Goal: Task Accomplishment & Management: Use online tool/utility

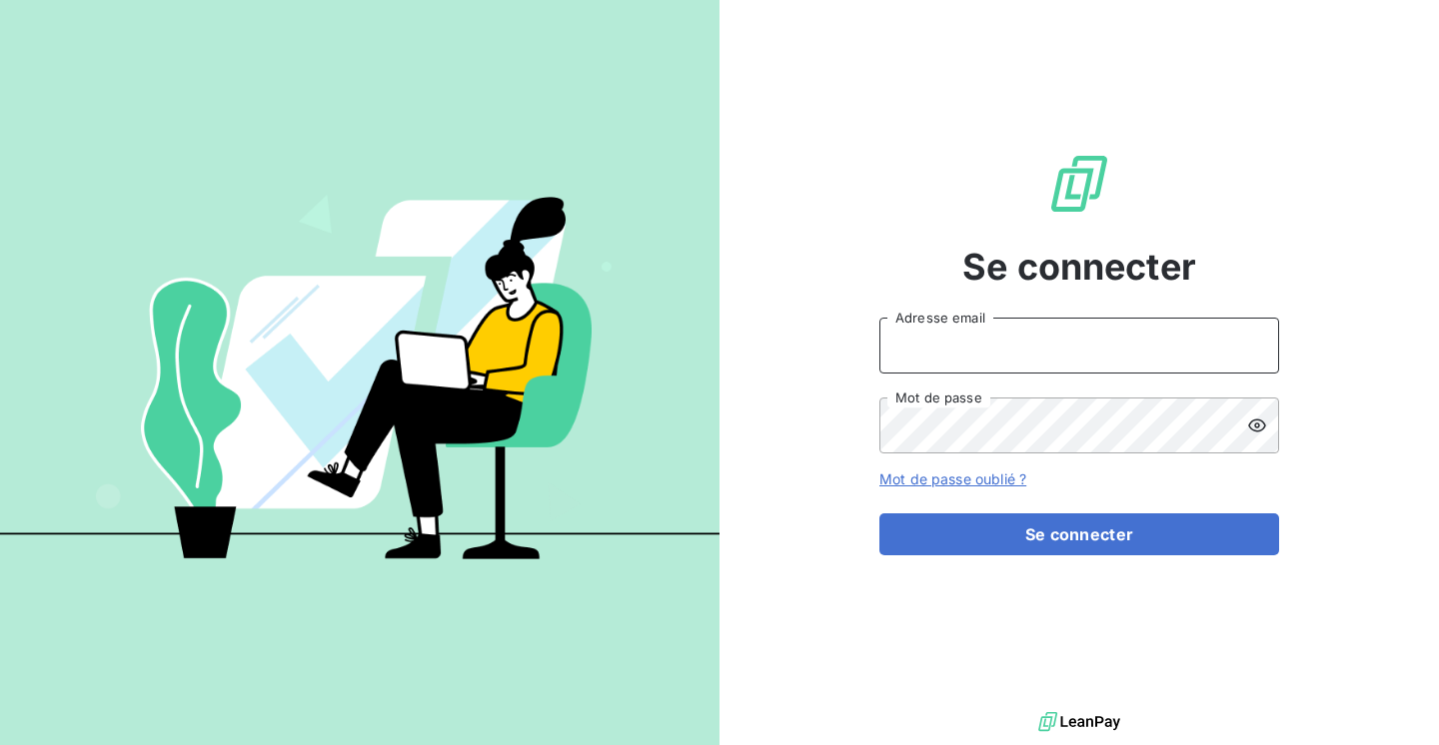
click at [1001, 352] on input "Adresse email" at bounding box center [1079, 346] width 400 height 56
click at [999, 352] on input "[PERSON_NAME][EMAIL_ADDRESS][DOMAIN_NAME]" at bounding box center [1079, 346] width 400 height 56
type input "e"
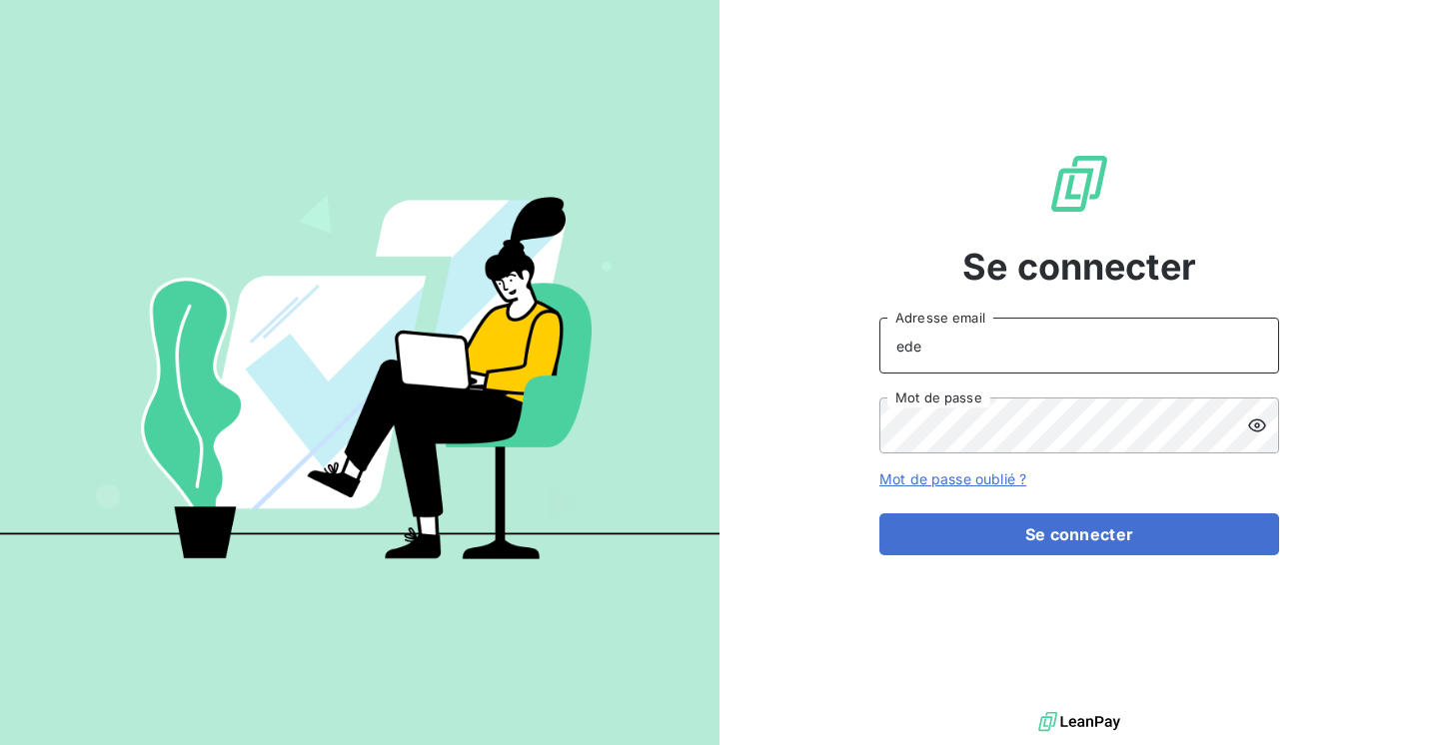
type input "[EMAIL_ADDRESS][DOMAIN_NAME]"
click at [879, 514] on button "Se connecter" at bounding box center [1079, 535] width 400 height 42
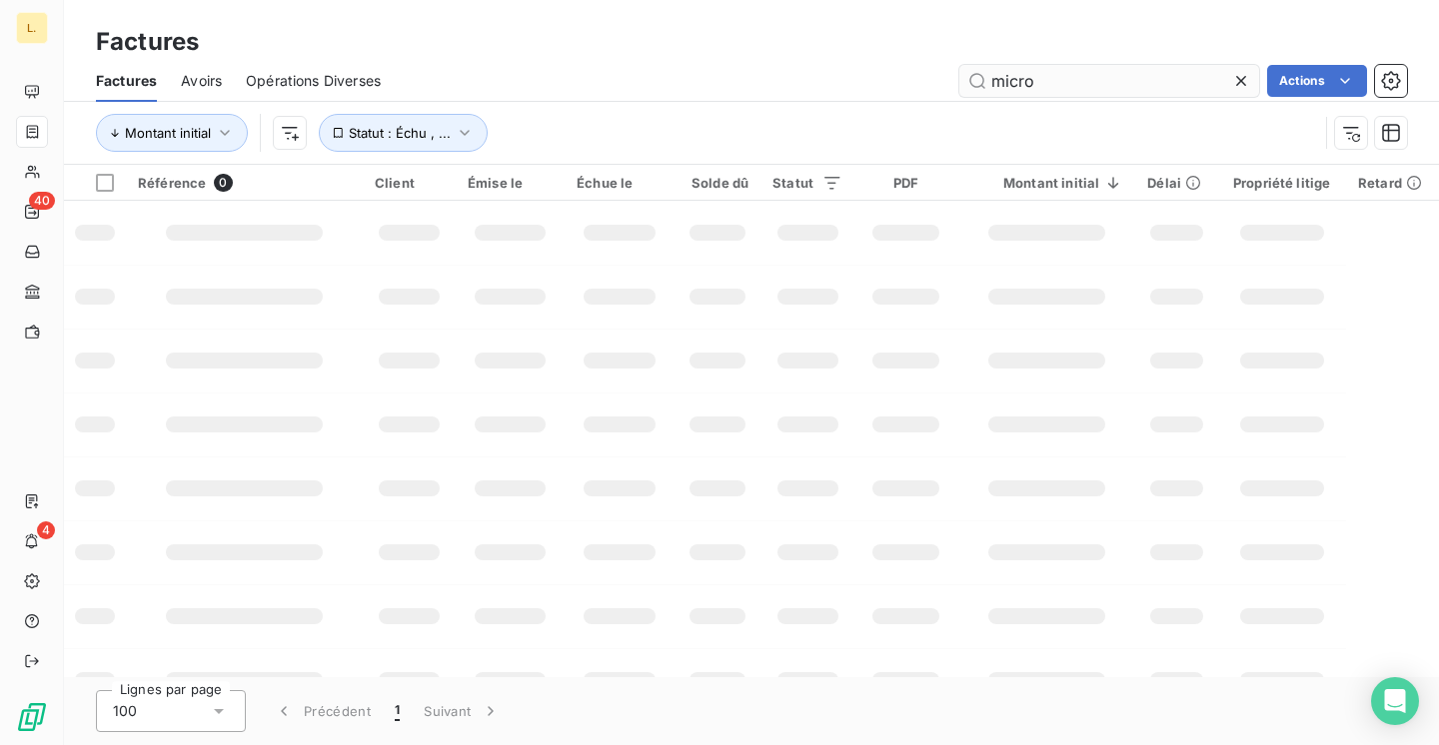
click at [1135, 82] on input "micro" at bounding box center [1109, 81] width 300 height 32
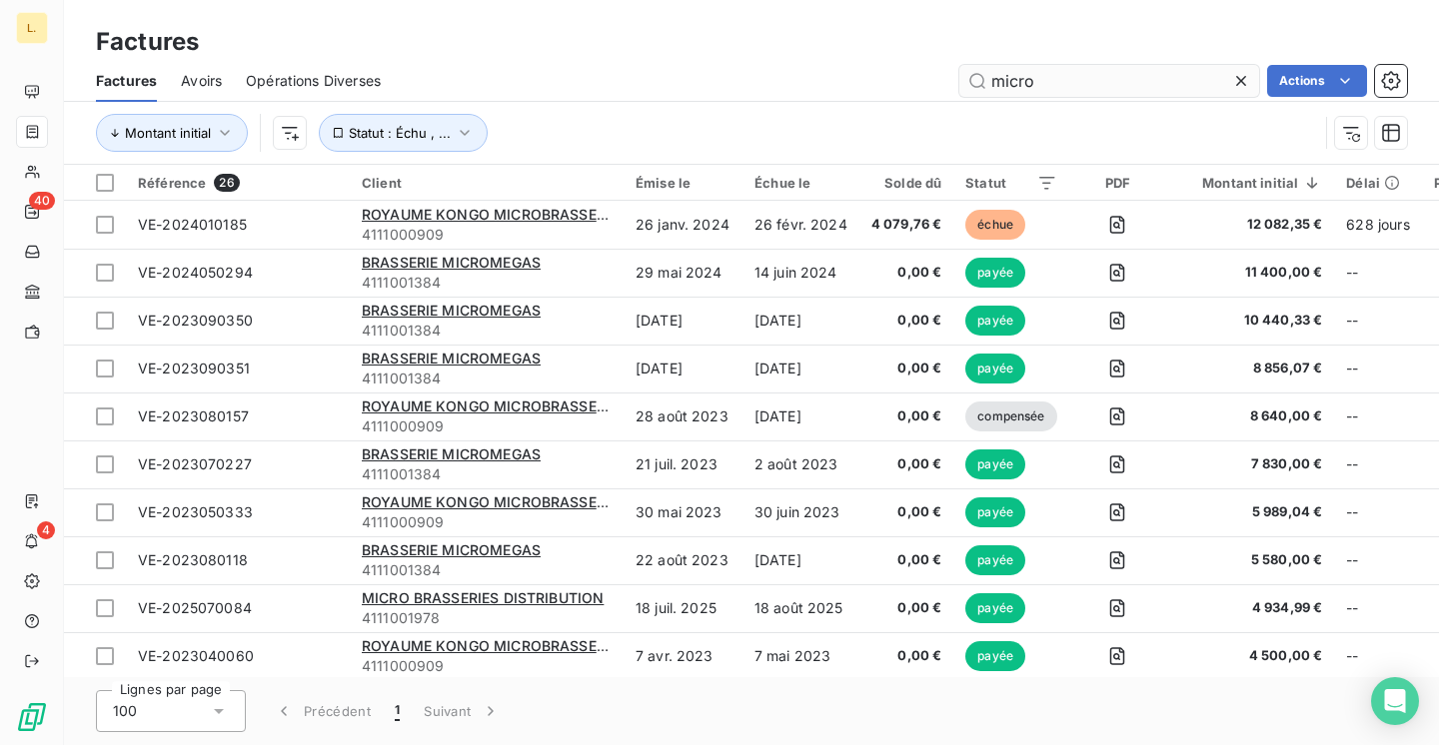
click at [1135, 82] on input "micro" at bounding box center [1109, 81] width 300 height 32
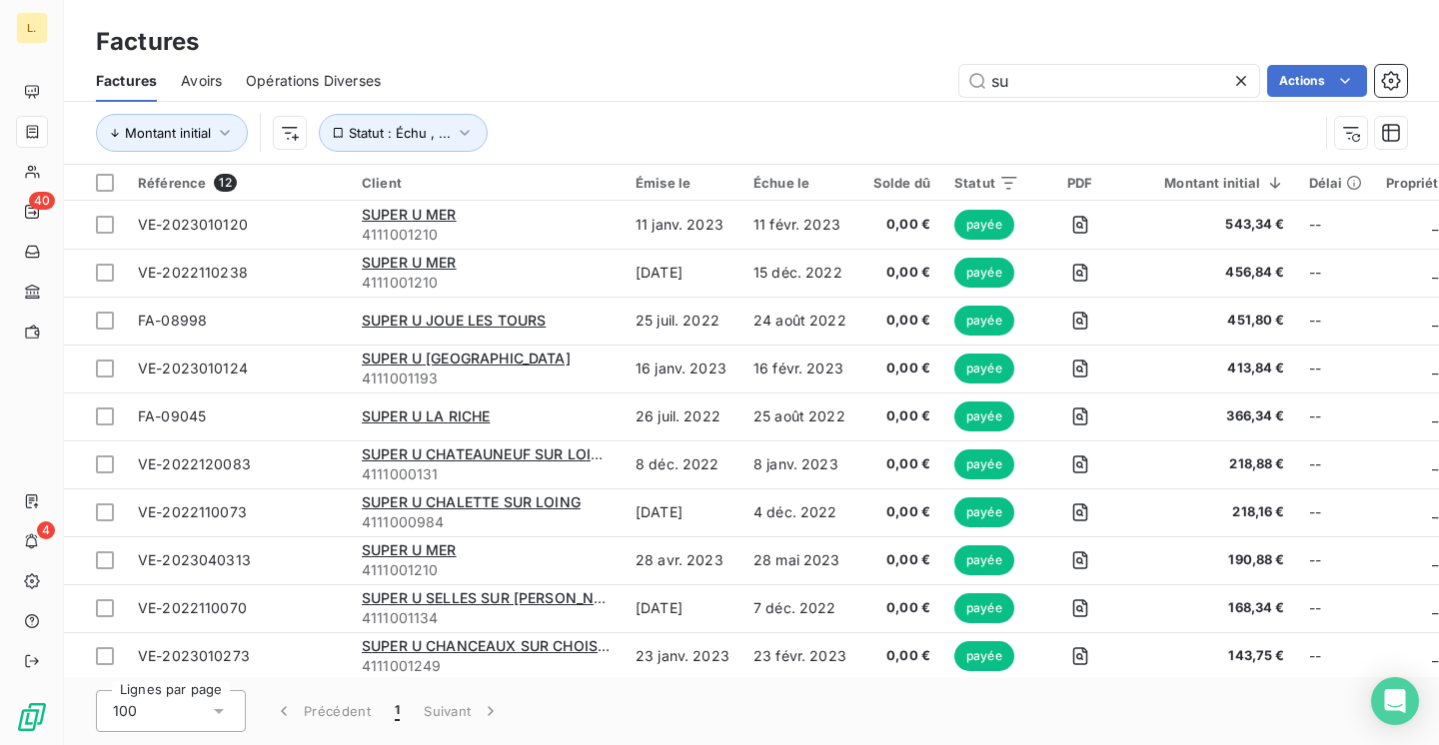
type input "s"
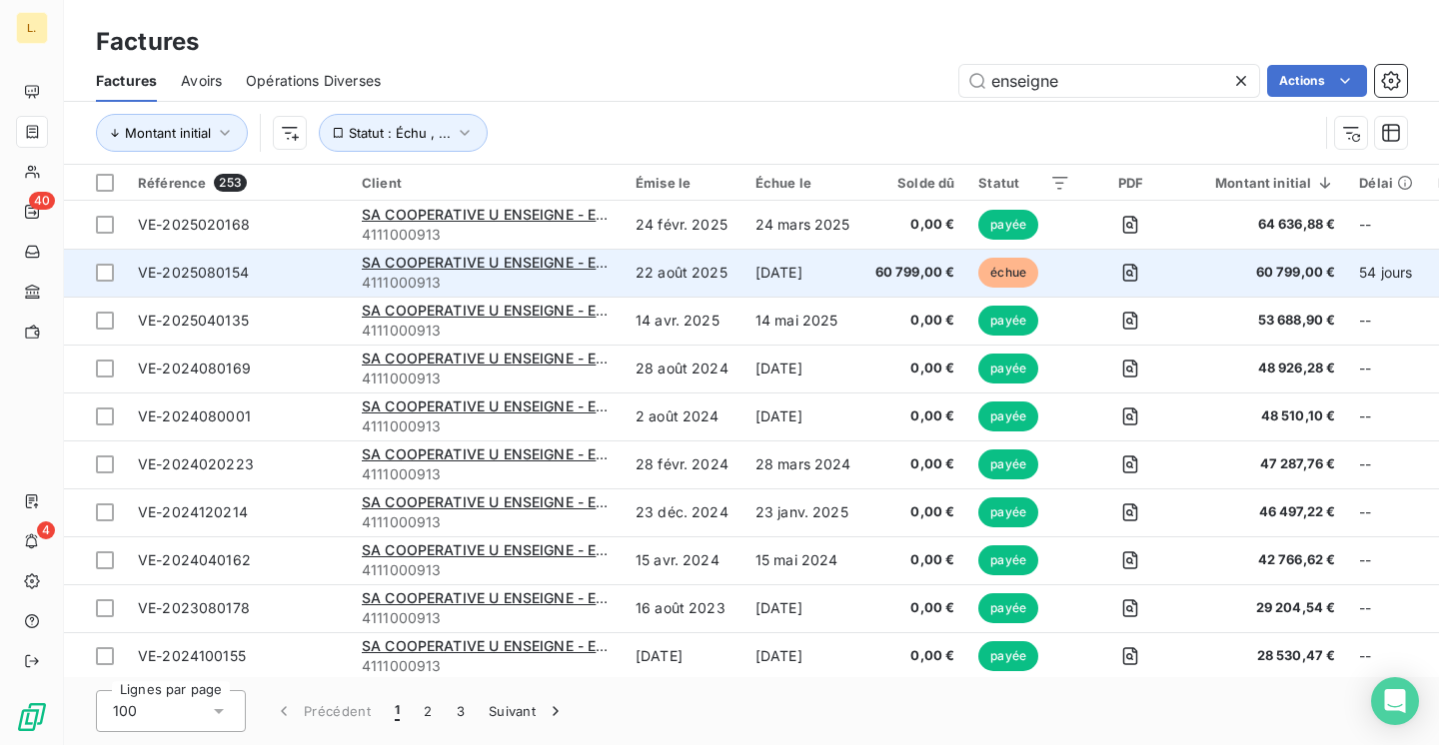
type input "enseigne"
click at [682, 278] on td "22 août 2025" at bounding box center [683, 273] width 120 height 48
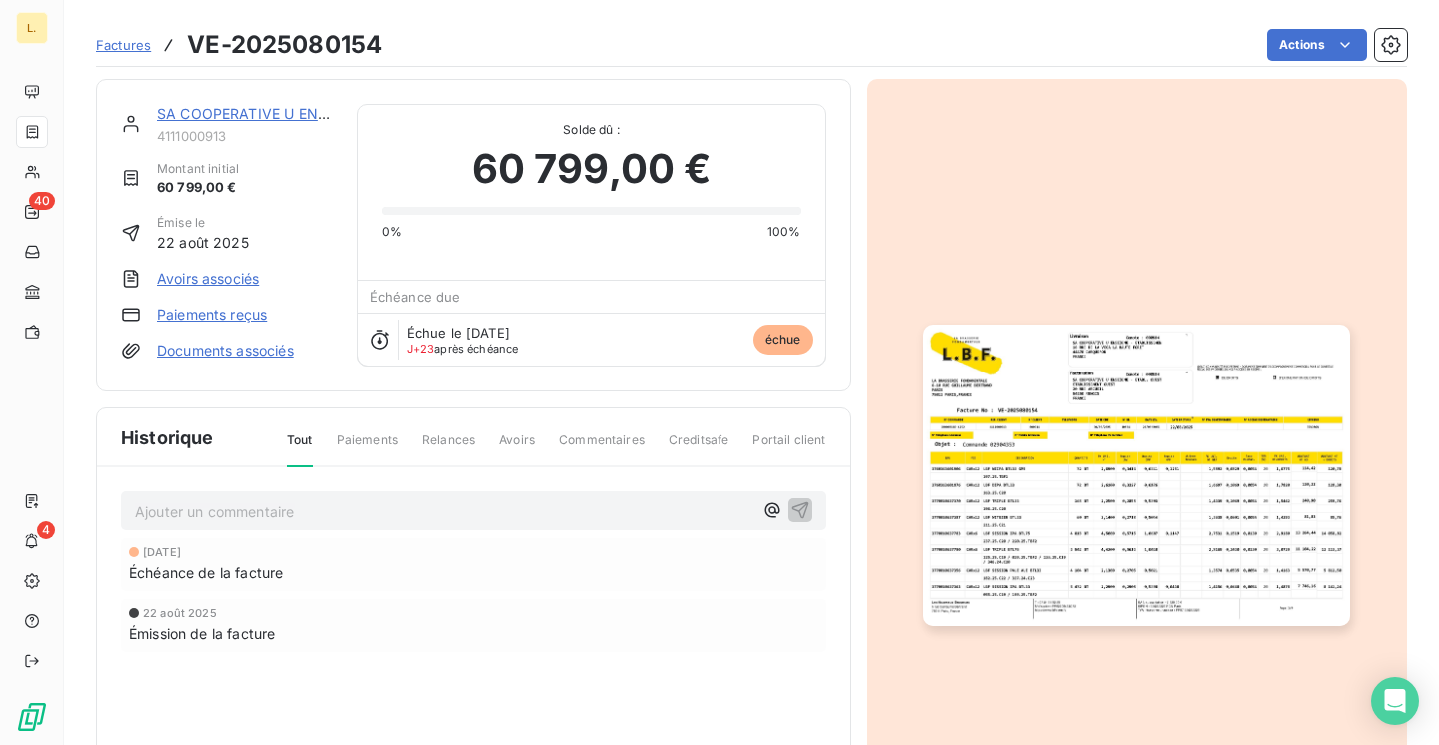
scroll to position [159, 0]
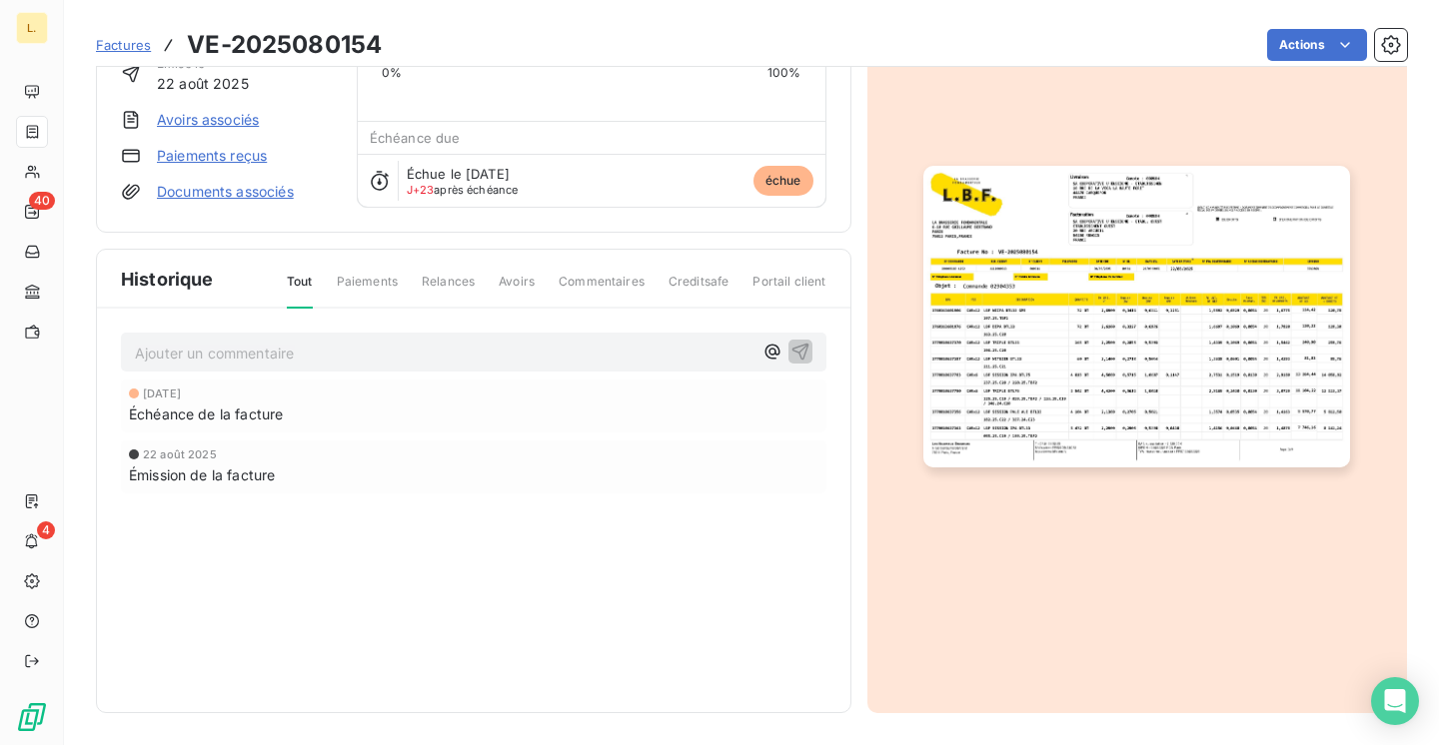
click at [1025, 326] on img "button" at bounding box center [1136, 317] width 427 height 302
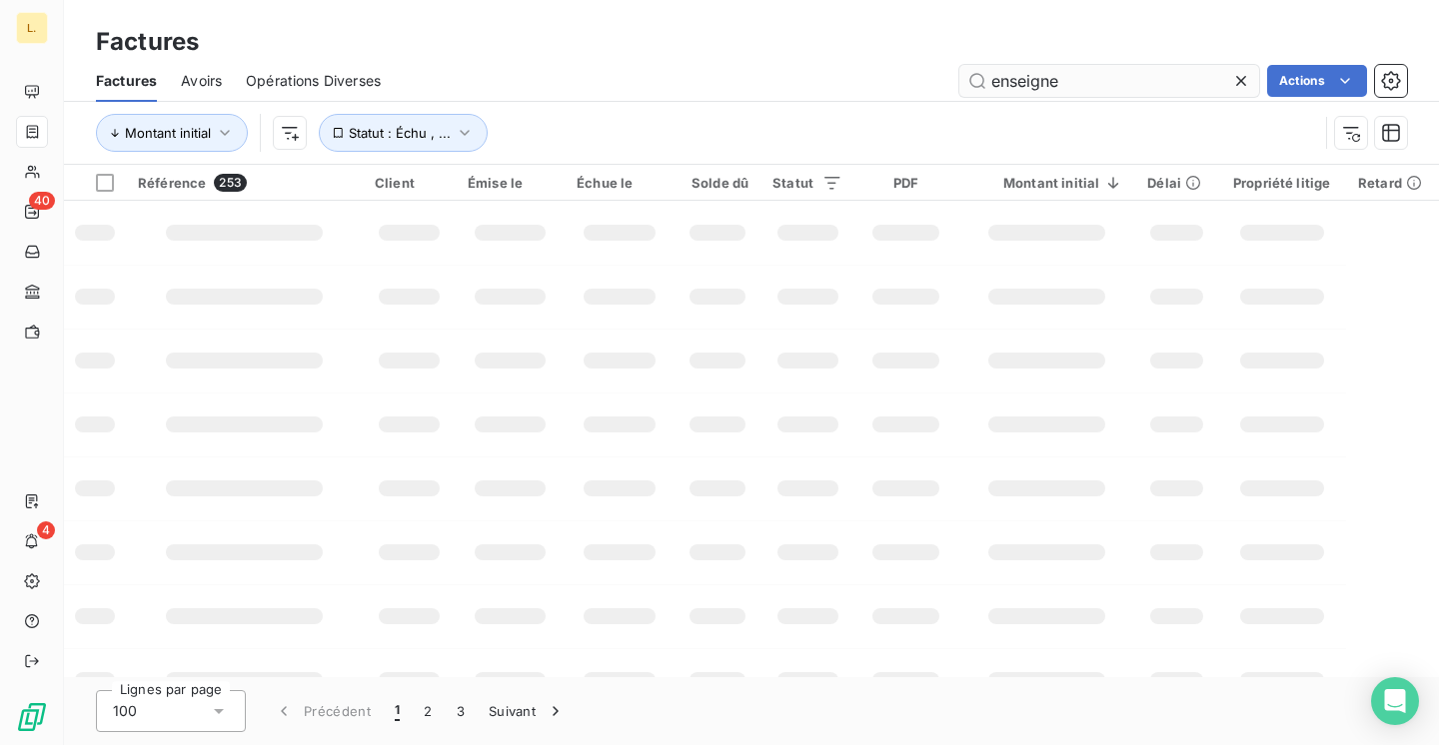
click at [1006, 76] on input "enseigne" at bounding box center [1109, 81] width 300 height 32
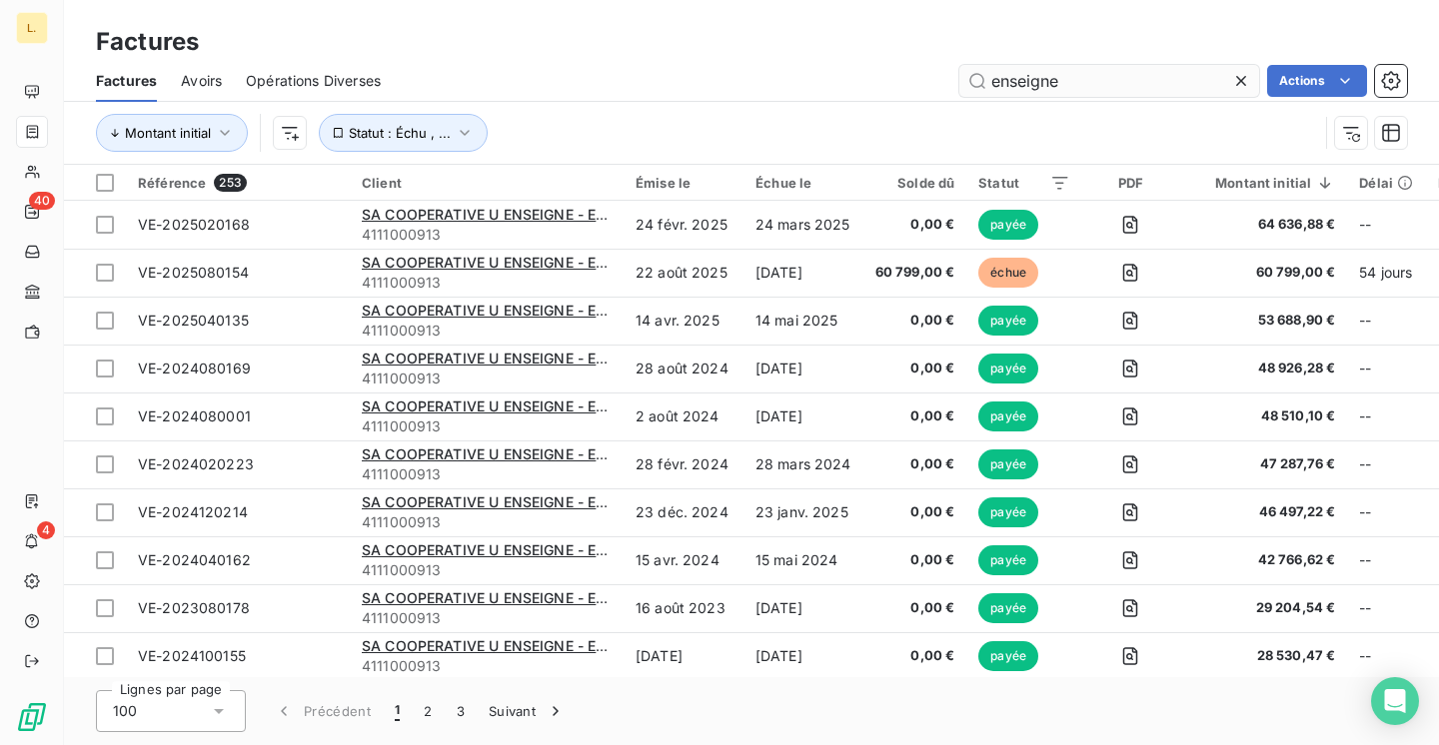
click at [1006, 76] on input "enseigne" at bounding box center [1109, 81] width 300 height 32
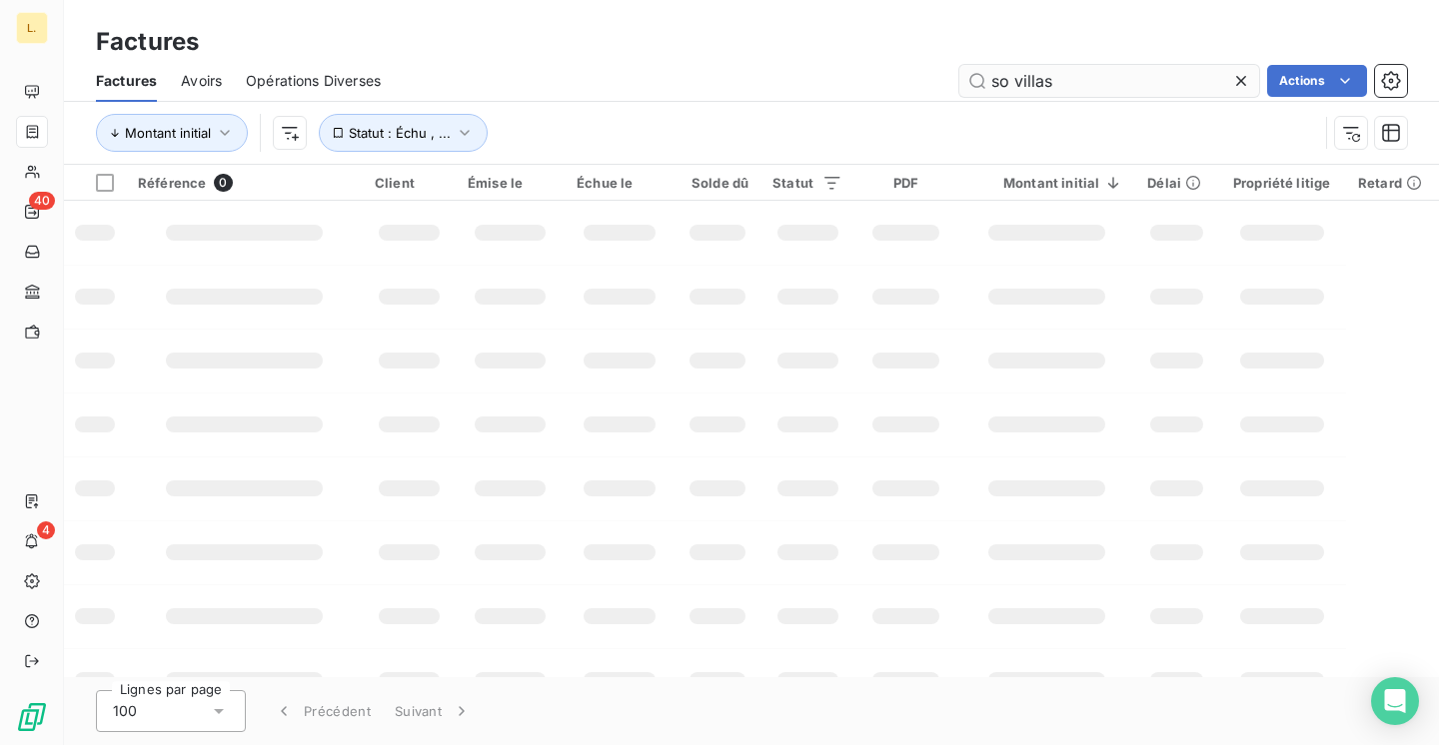
type input "so villas"
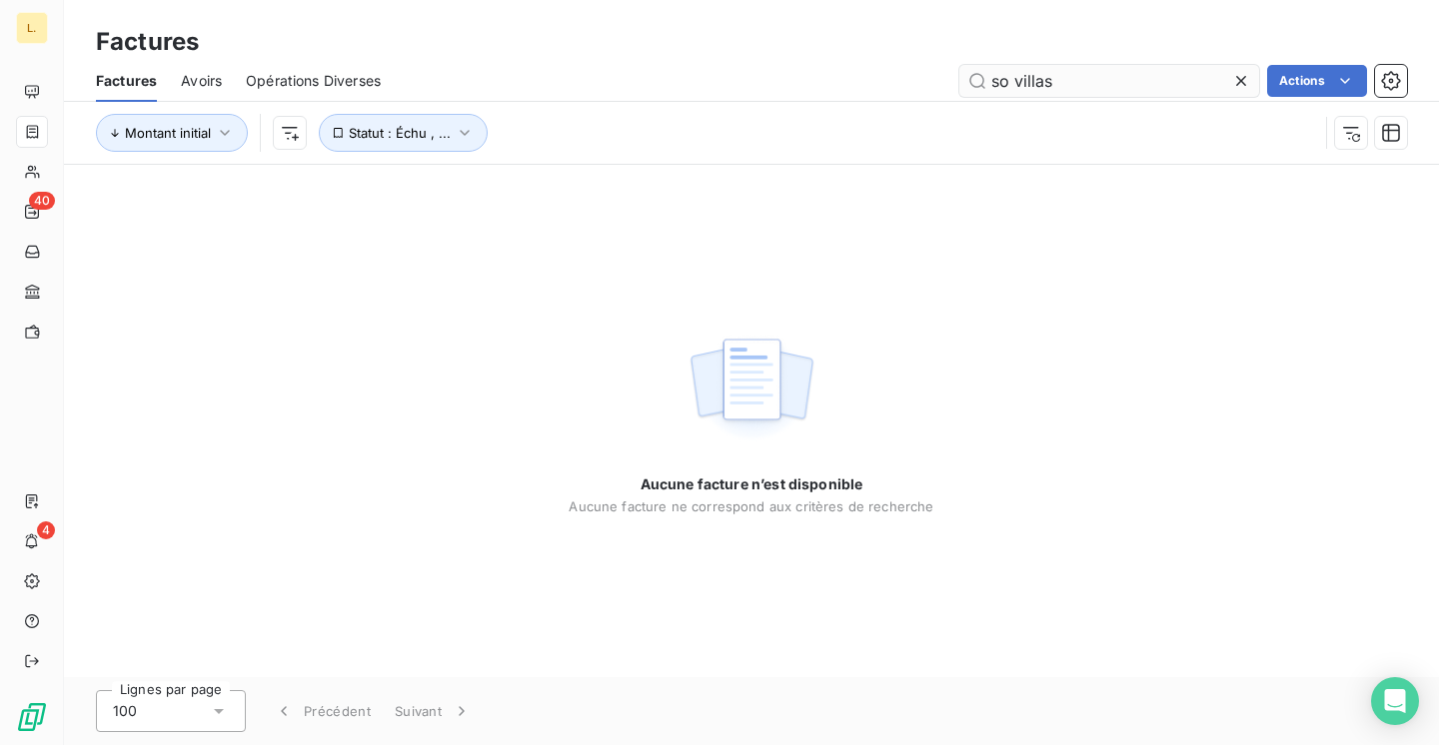
click at [1011, 79] on input "so villas" at bounding box center [1109, 81] width 300 height 32
type input "crazy"
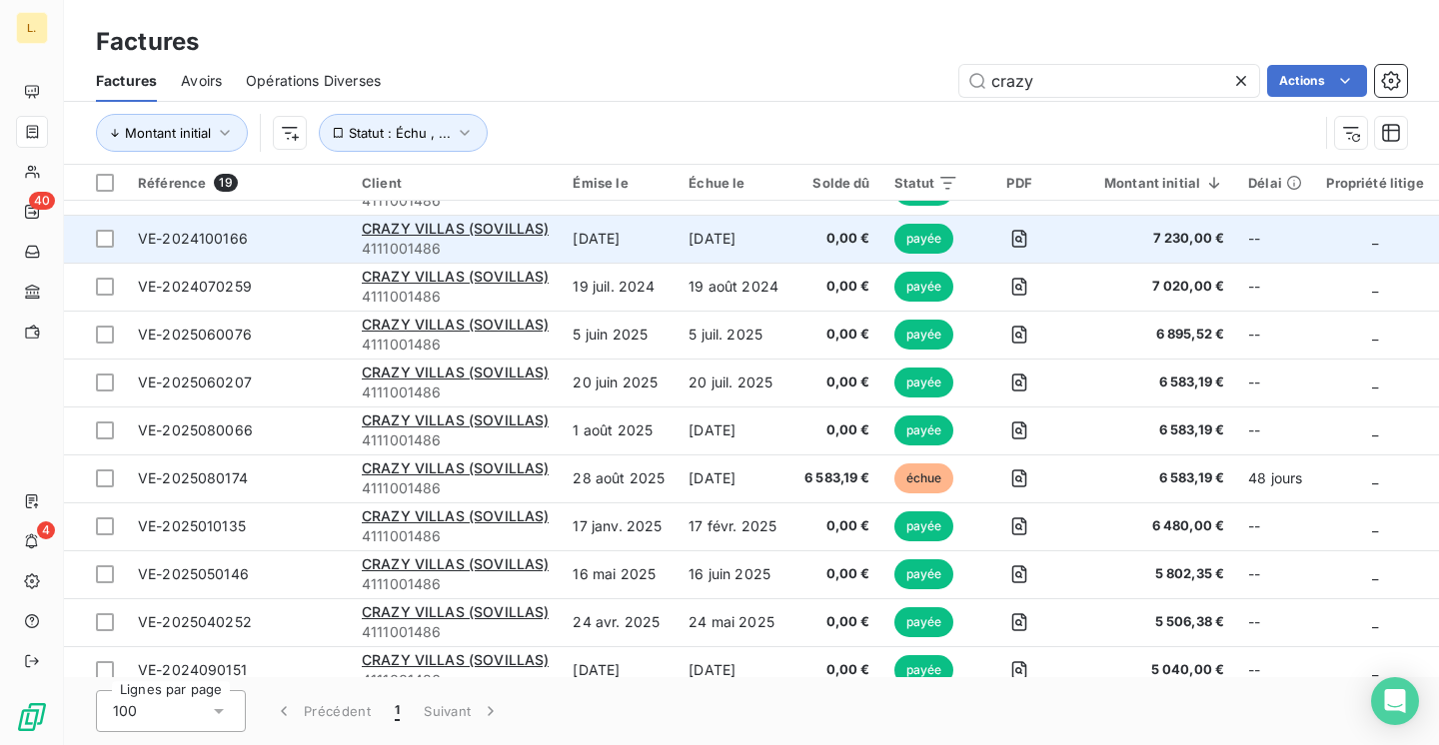
scroll to position [188, 0]
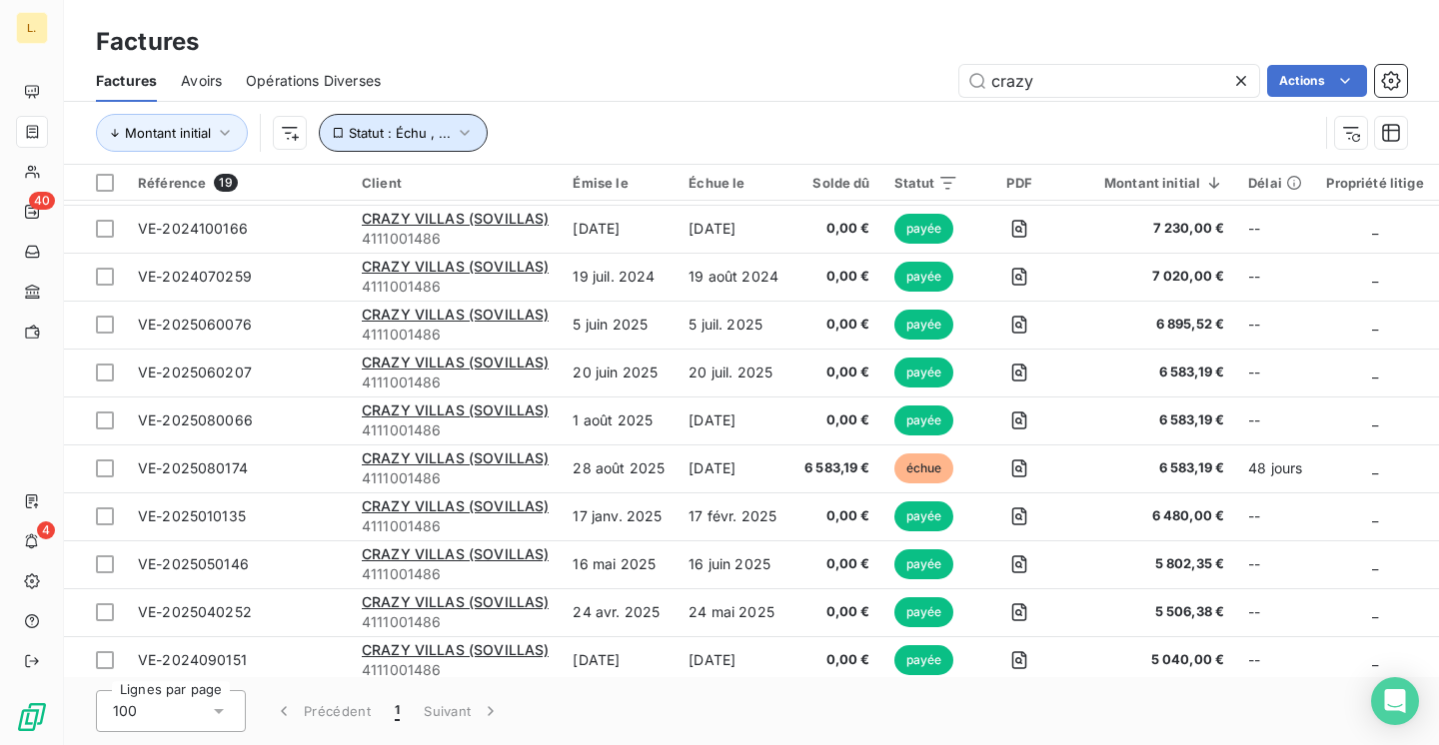
click at [401, 142] on button "Statut : Échu , ..." at bounding box center [403, 133] width 169 height 38
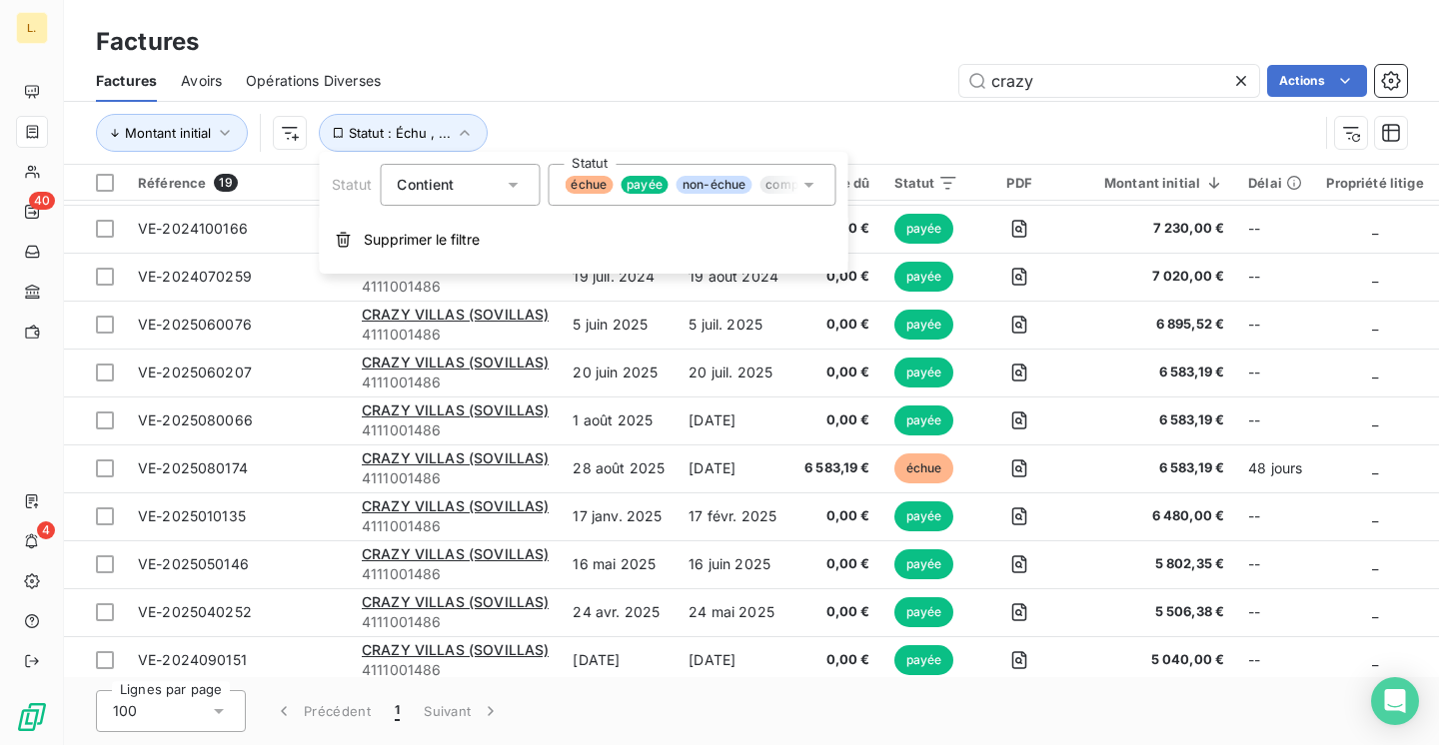
click at [638, 186] on span "payée" at bounding box center [644, 185] width 48 height 18
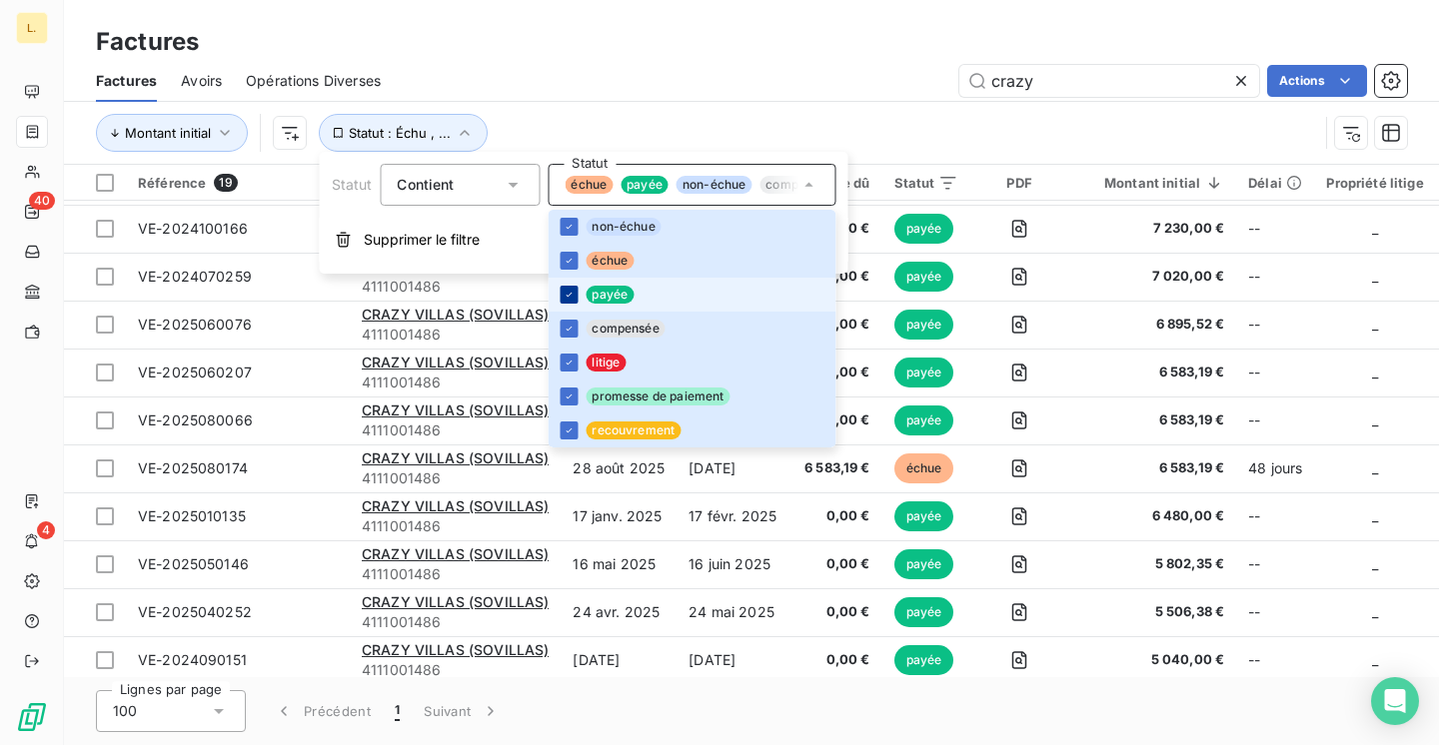
click at [569, 299] on icon at bounding box center [568, 295] width 12 height 12
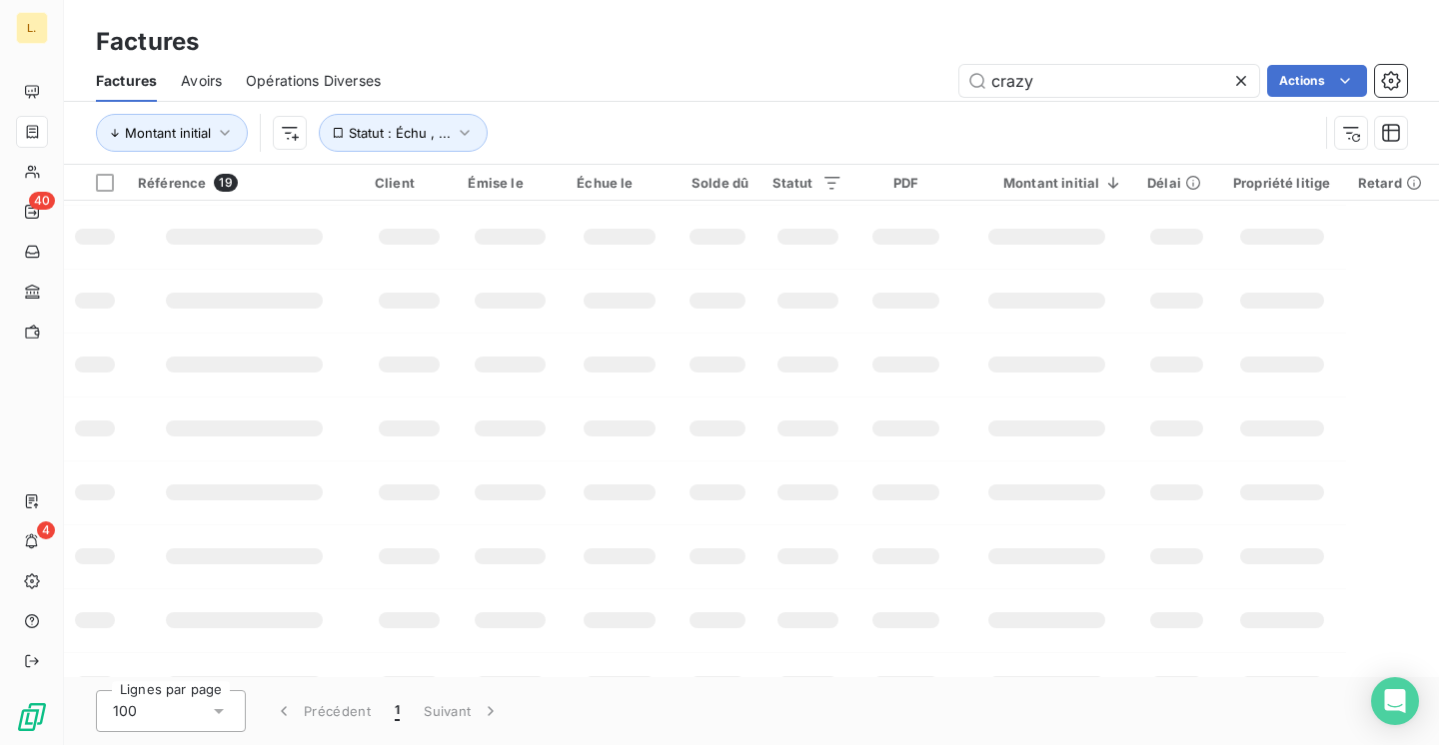
click at [653, 79] on div "crazy Actions" at bounding box center [906, 81] width 1002 height 32
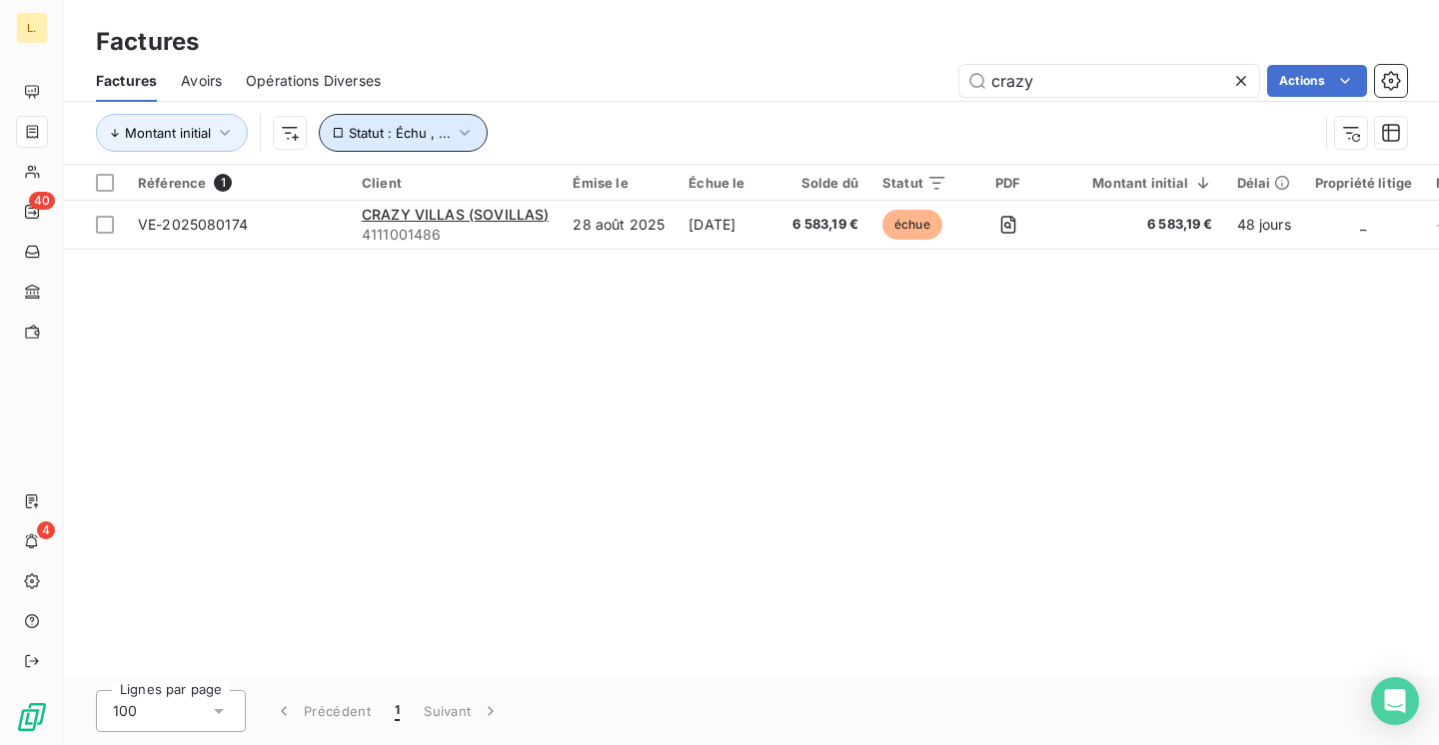
click at [365, 127] on span "Statut : Échu , ..." at bounding box center [400, 133] width 102 height 16
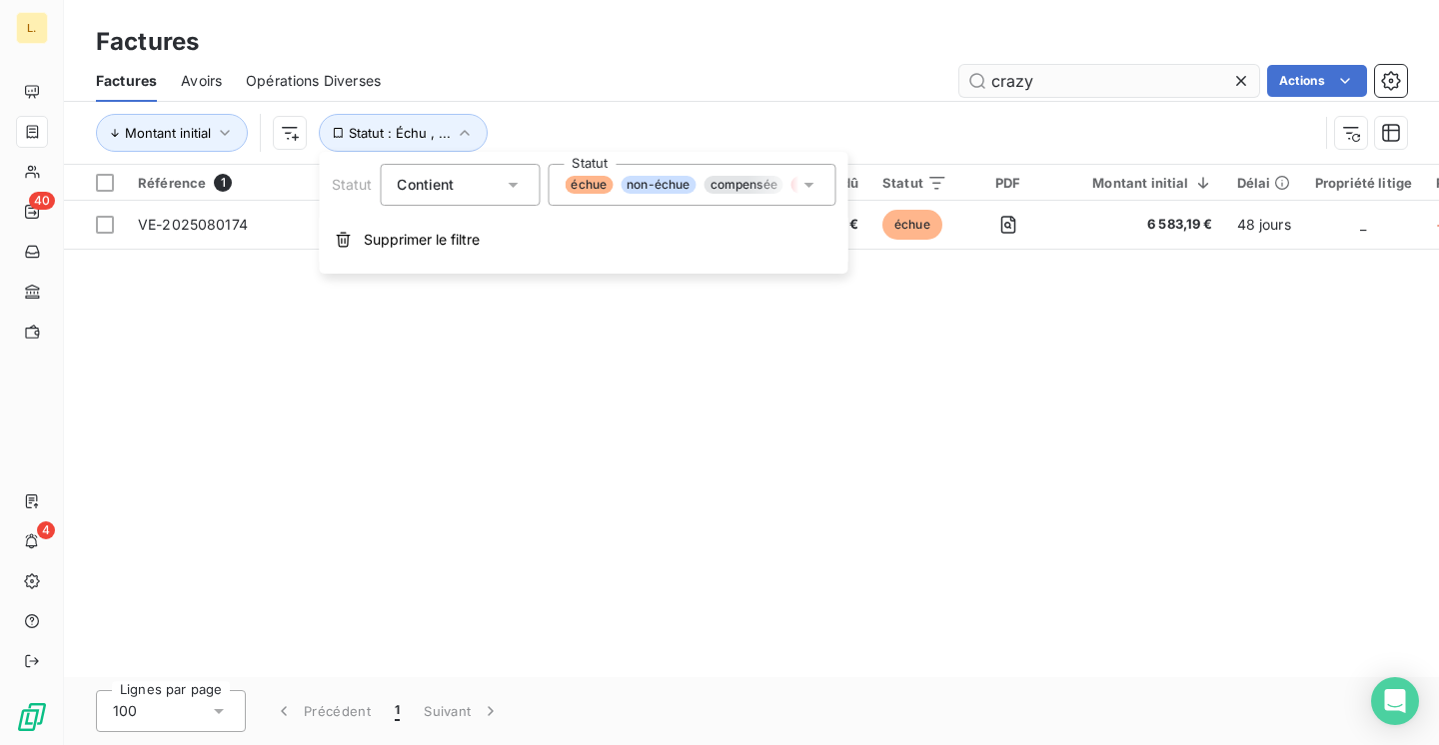
click at [1083, 82] on input "crazy" at bounding box center [1109, 81] width 300 height 32
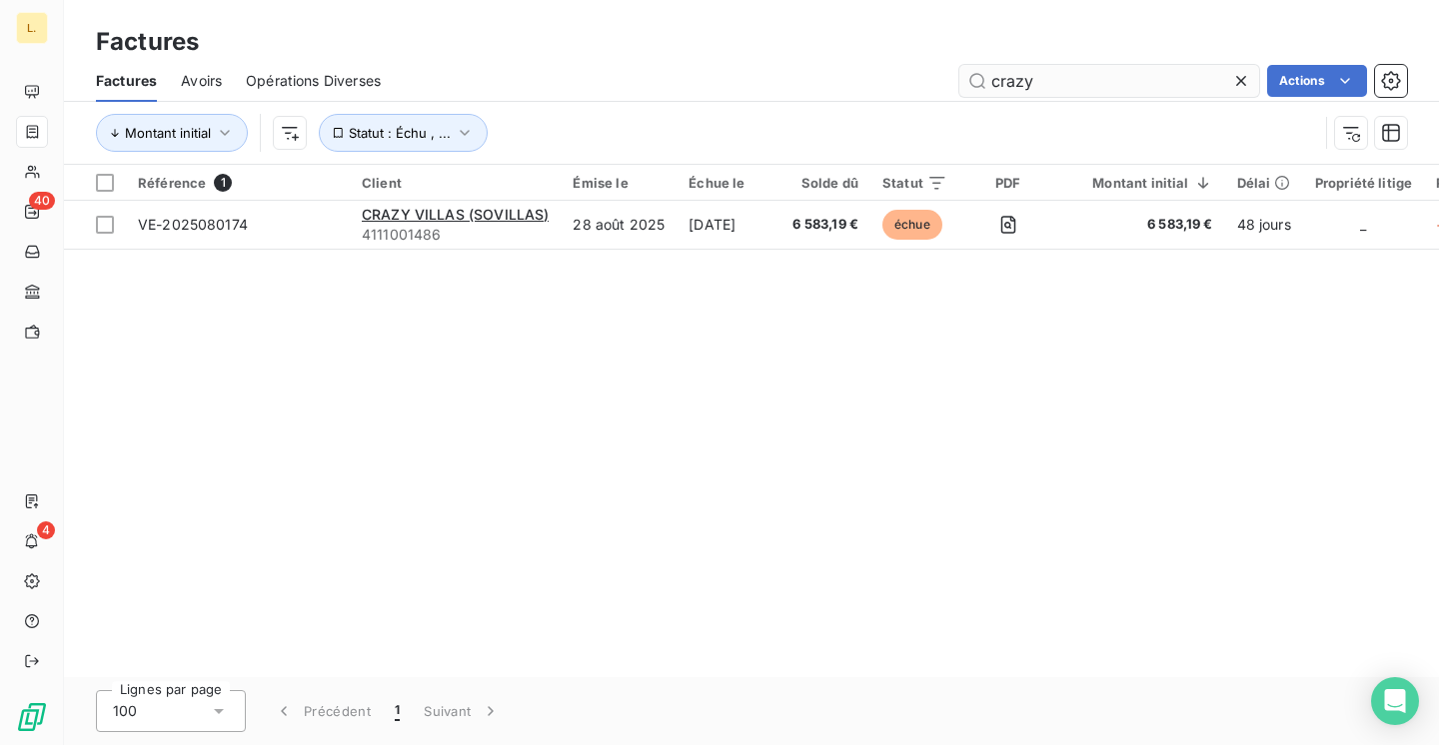
click at [1083, 82] on input "crazy" at bounding box center [1109, 81] width 300 height 32
type input "crazy villas"
click at [419, 131] on span "Statut : Échu , ..." at bounding box center [400, 133] width 102 height 16
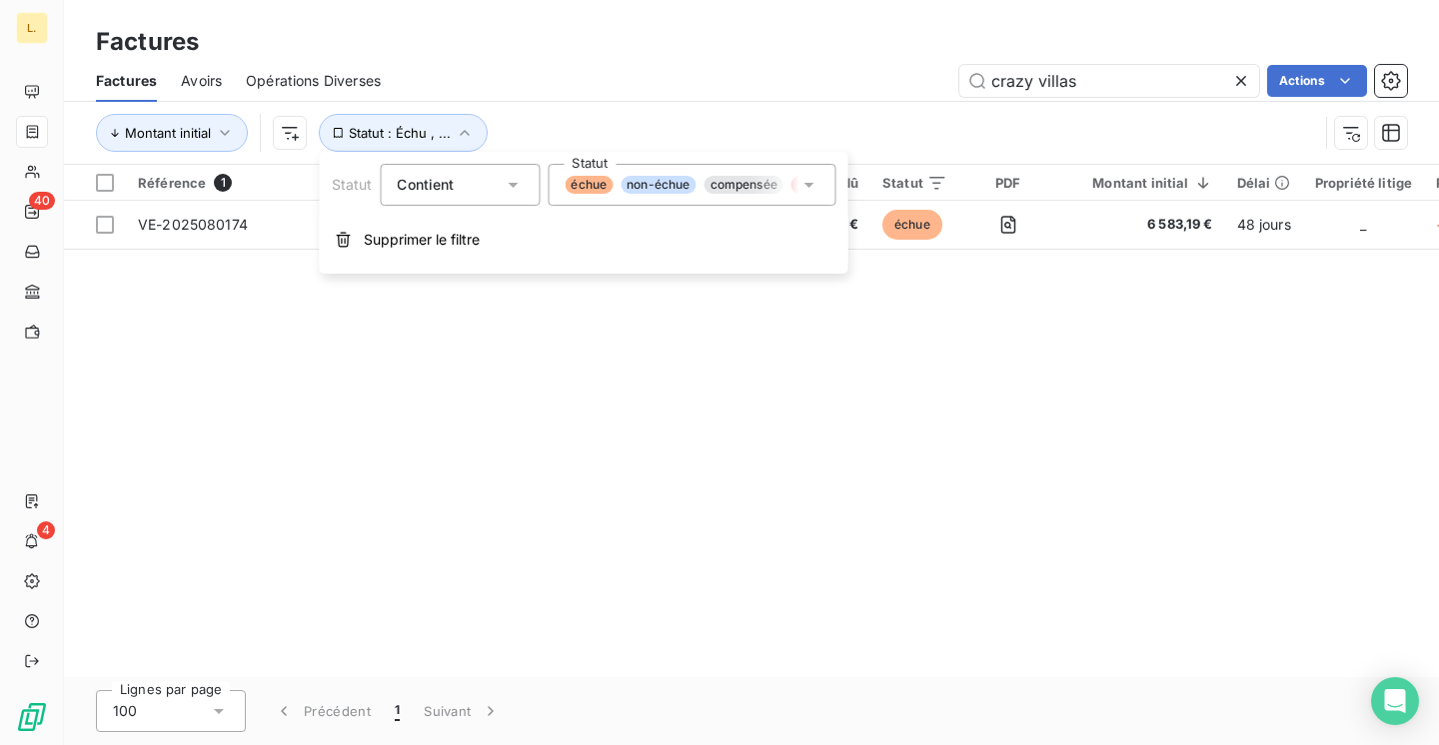
click at [638, 195] on div "échue non-échue compensée litige promesse de paiement recouvrement" at bounding box center [691, 185] width 288 height 42
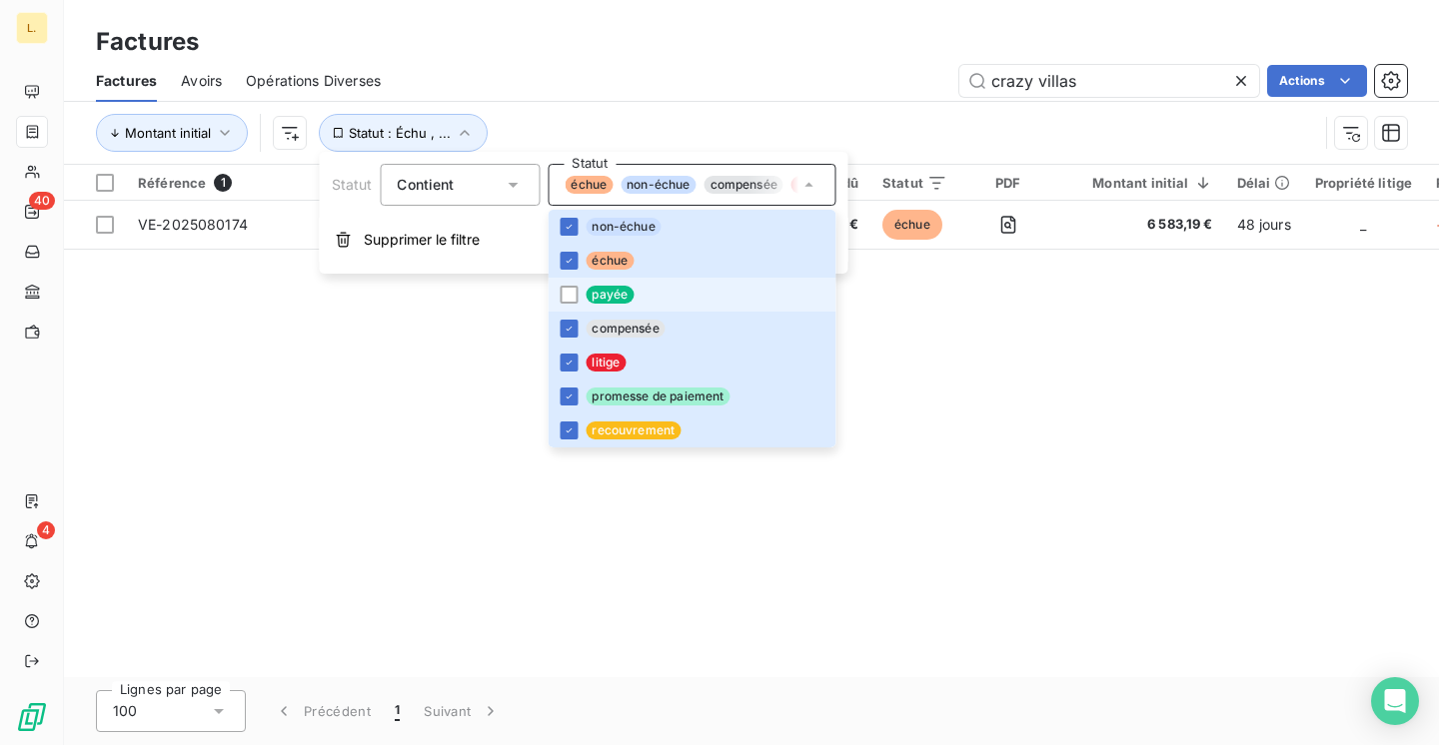
click at [608, 288] on span "payée" at bounding box center [609, 295] width 48 height 18
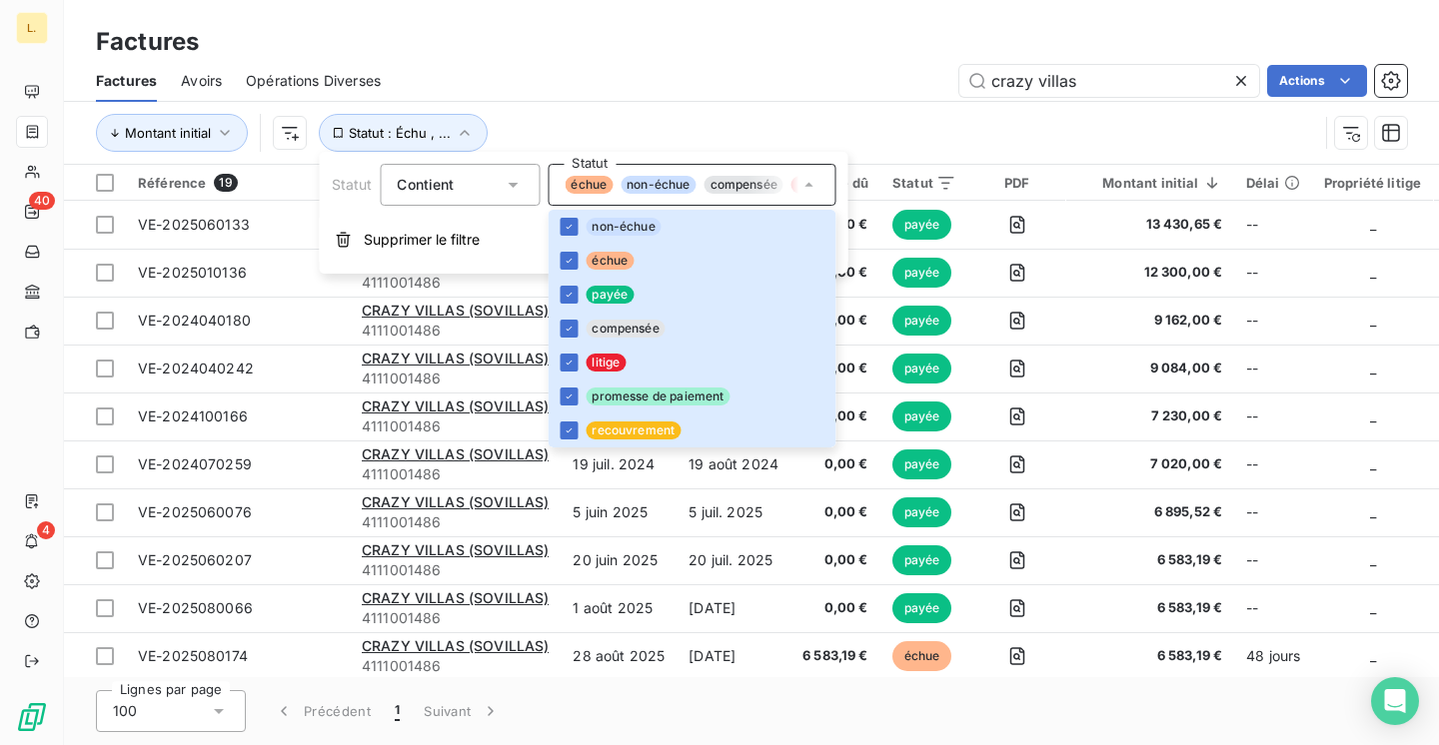
click at [742, 61] on div "Factures Avoirs Opérations Diverses crazy villas Actions" at bounding box center [751, 81] width 1375 height 42
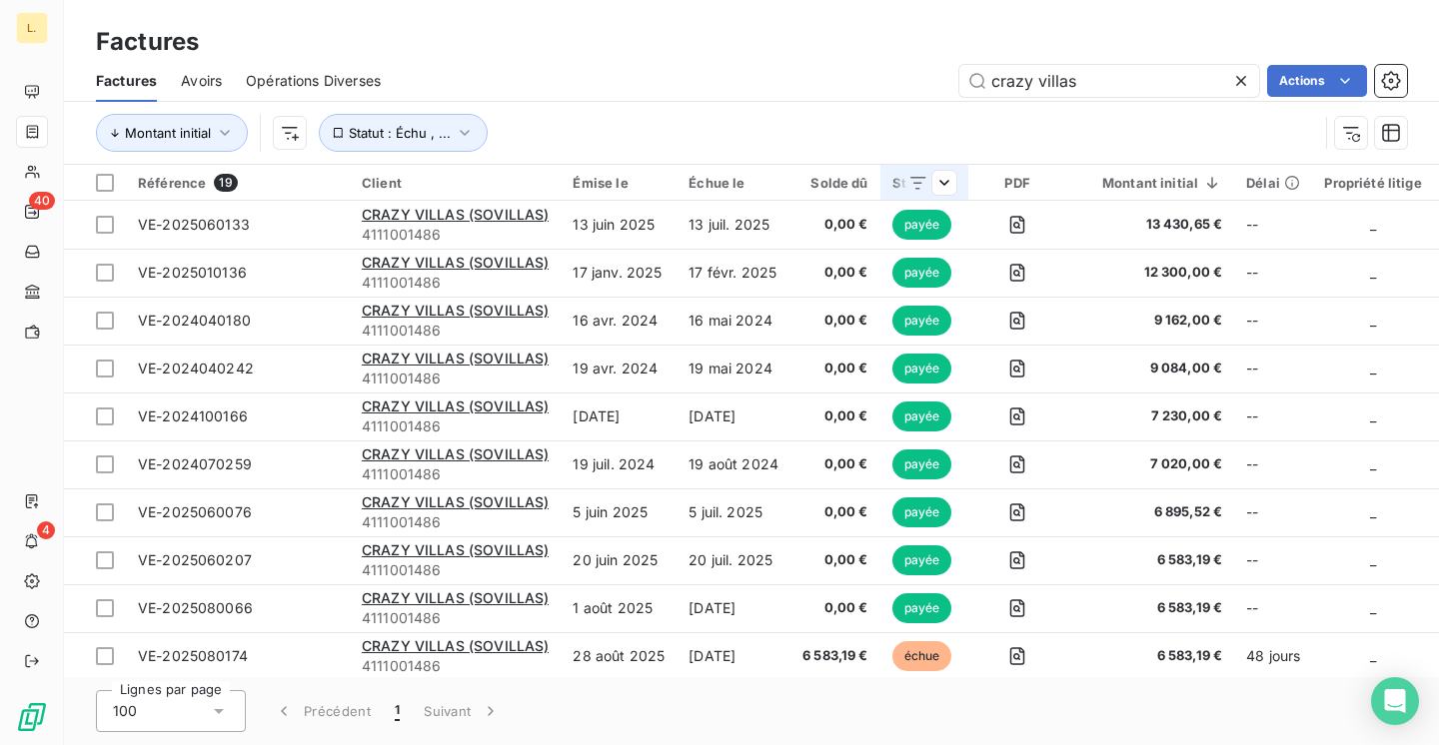
click at [915, 176] on icon at bounding box center [918, 183] width 20 height 20
click at [785, 99] on html "L. 40 4 Factures Factures Avoirs Opérations Diverses crazy villas Actions Monta…" at bounding box center [719, 372] width 1439 height 745
click at [729, 190] on div "Échue le" at bounding box center [733, 183] width 90 height 16
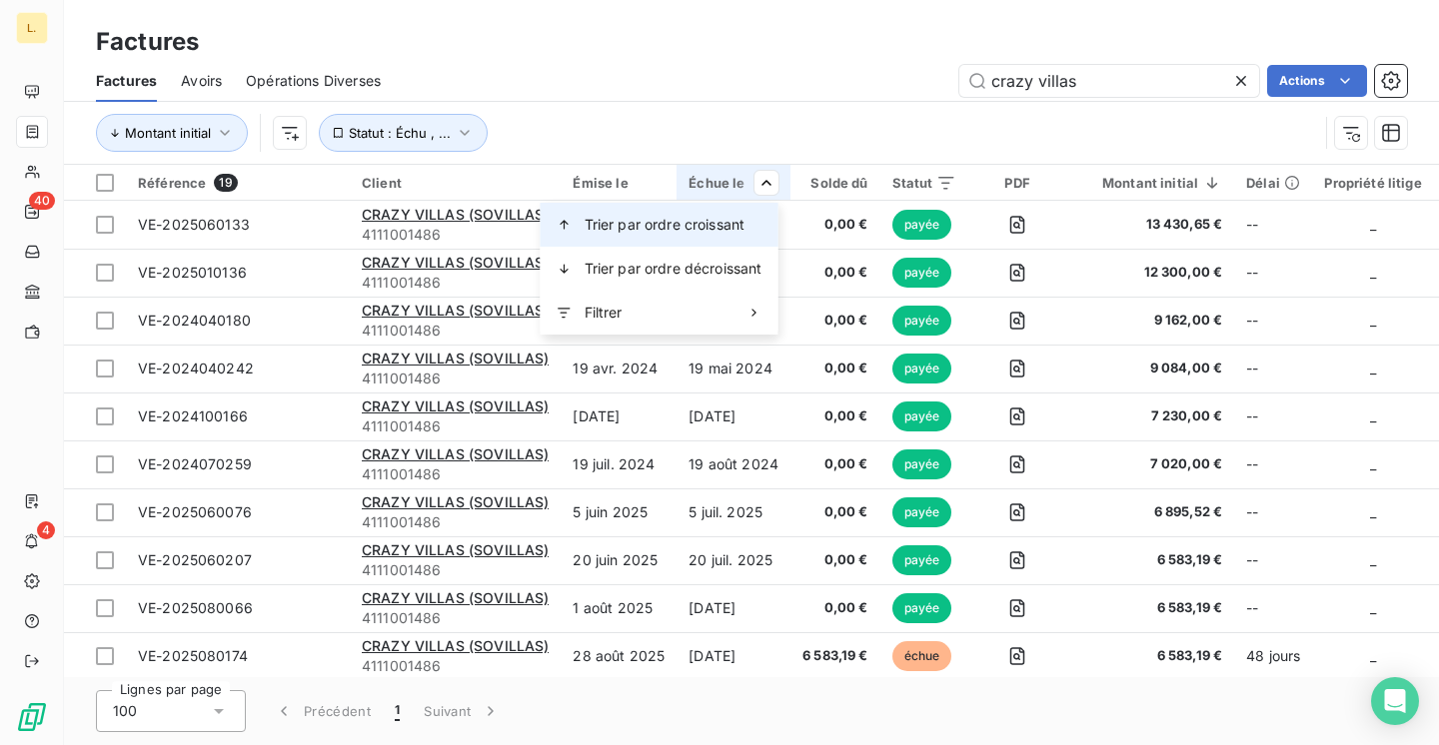
click at [702, 224] on span "Trier par ordre croissant" at bounding box center [664, 225] width 161 height 20
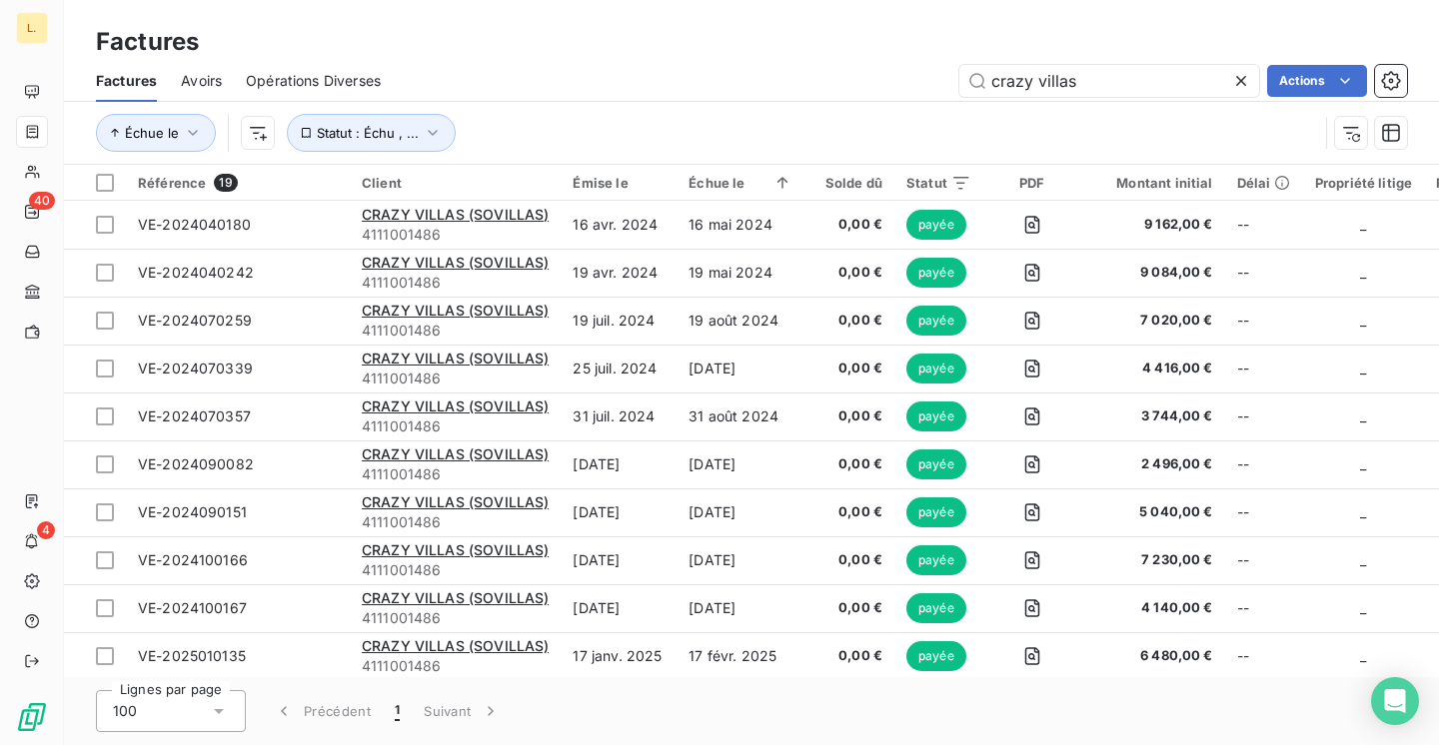
scroll to position [443, 0]
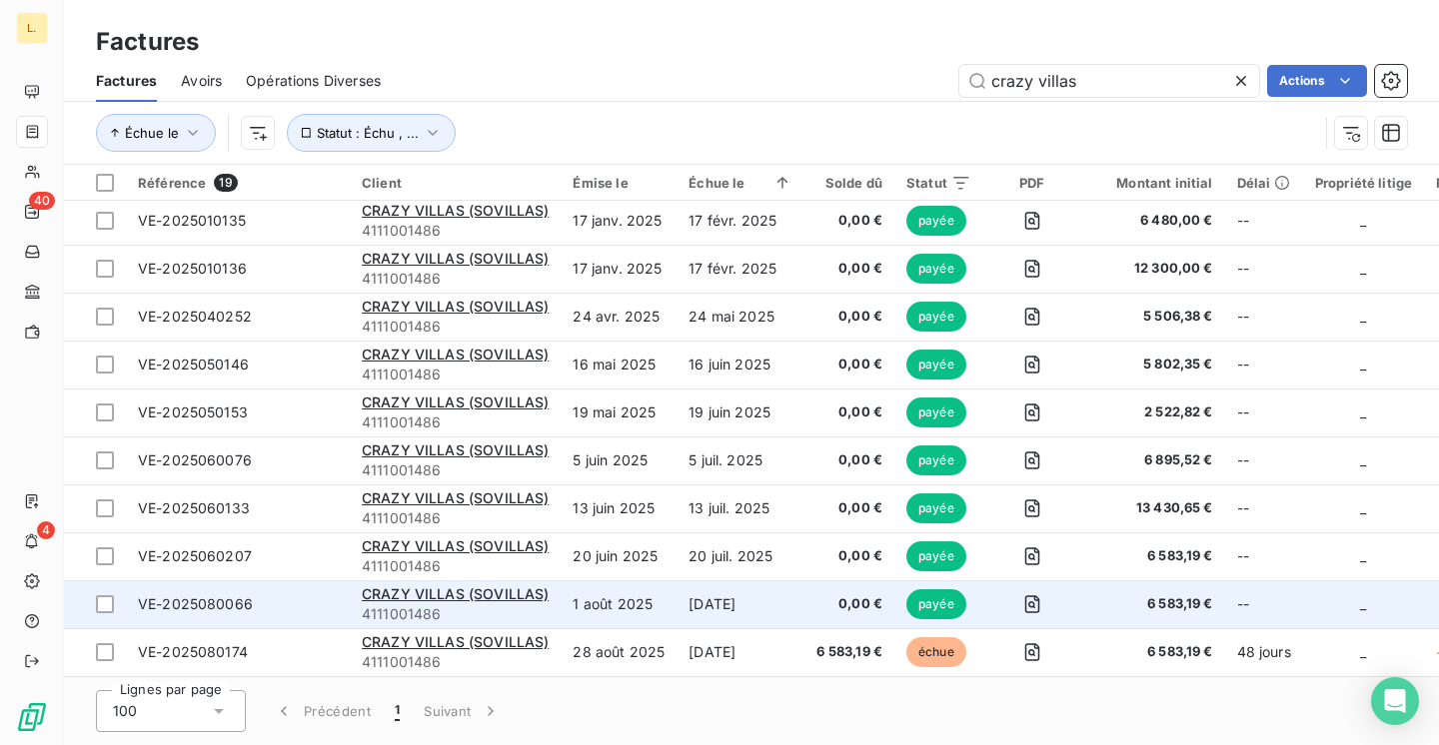
click at [714, 587] on td "[DATE]" at bounding box center [740, 604] width 128 height 48
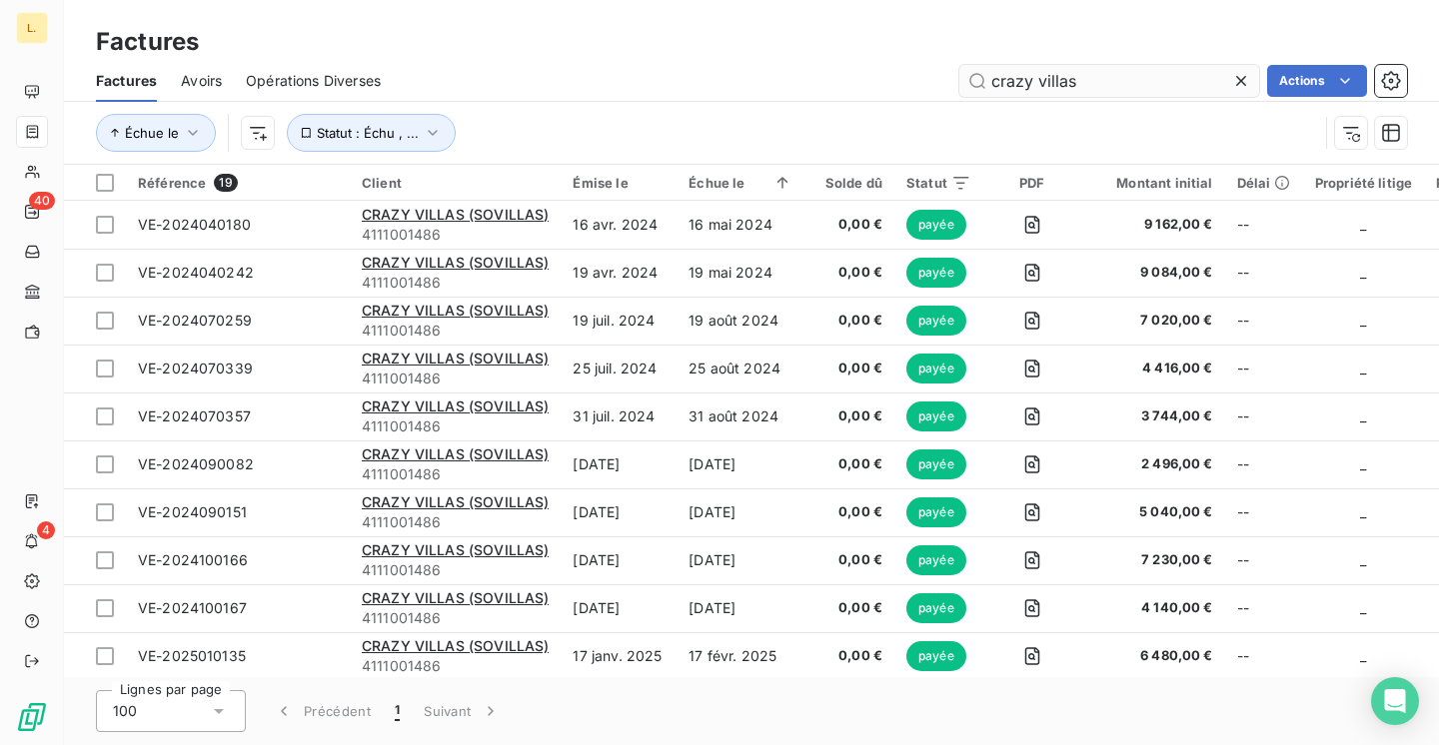
click at [1036, 72] on input "crazy villas" at bounding box center [1109, 81] width 300 height 32
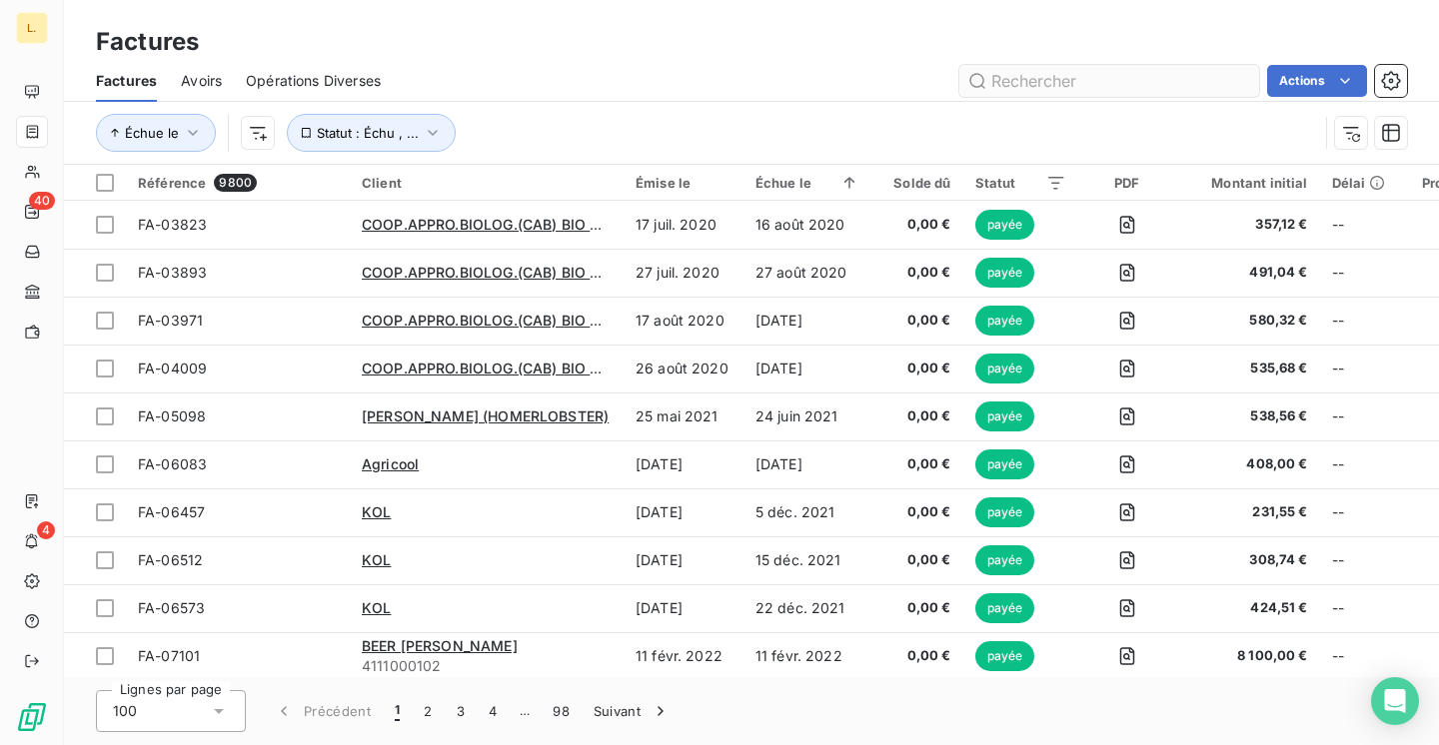
type input "s"
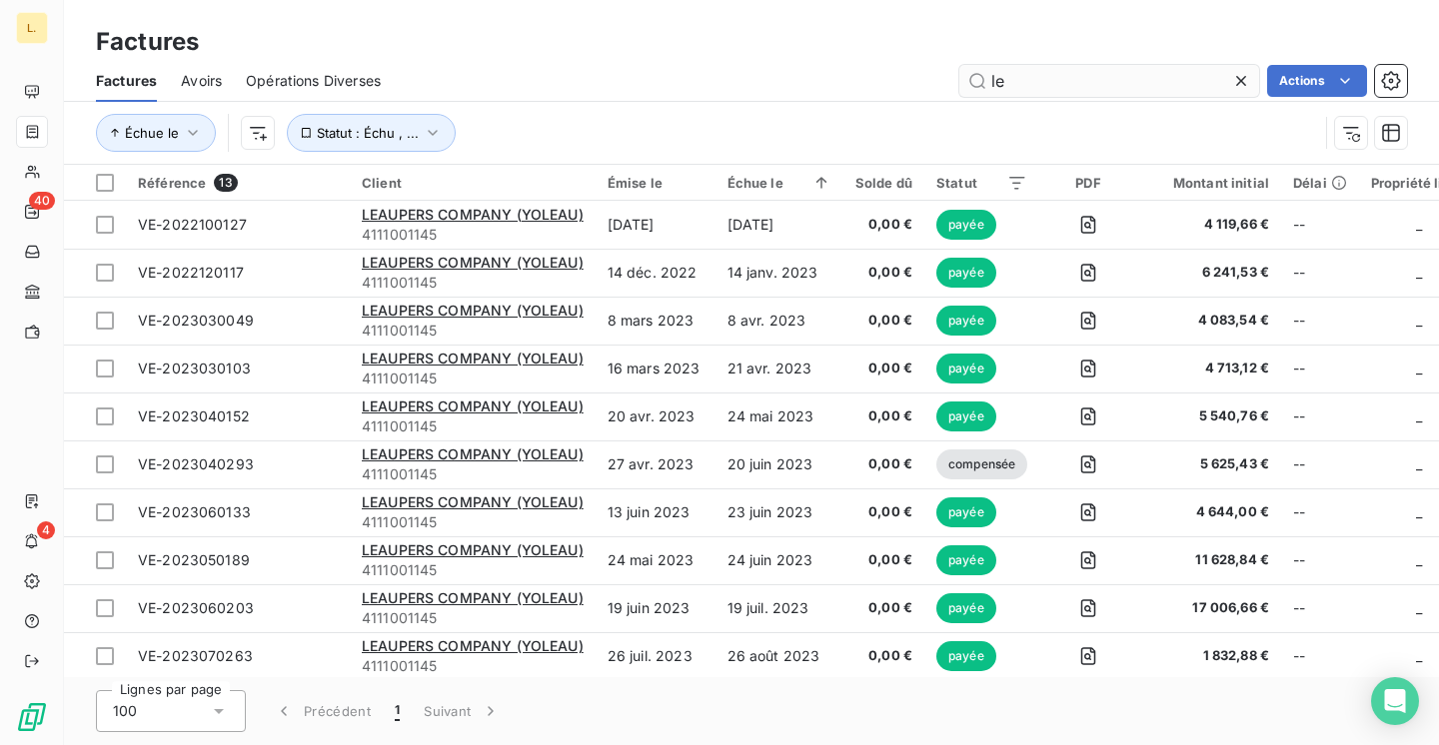
type input "l"
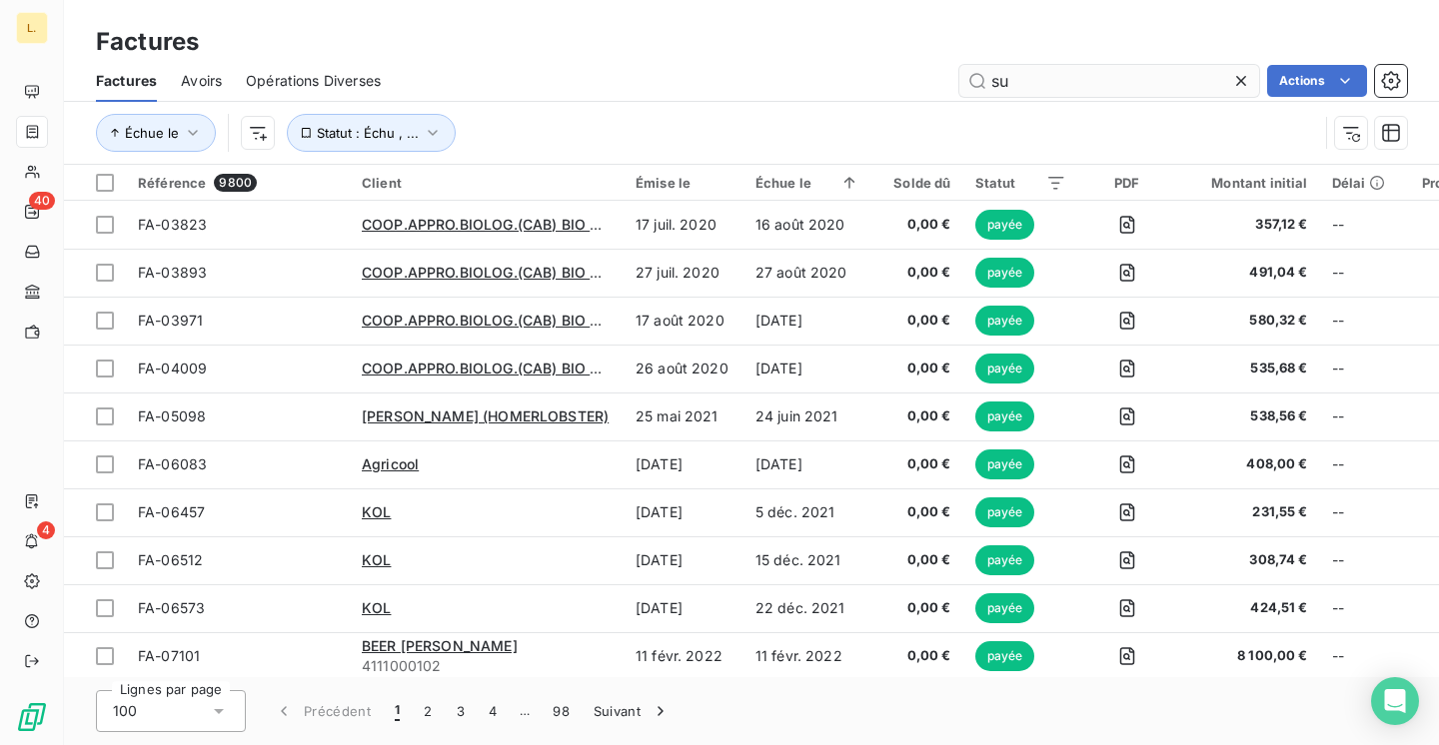
type input "s"
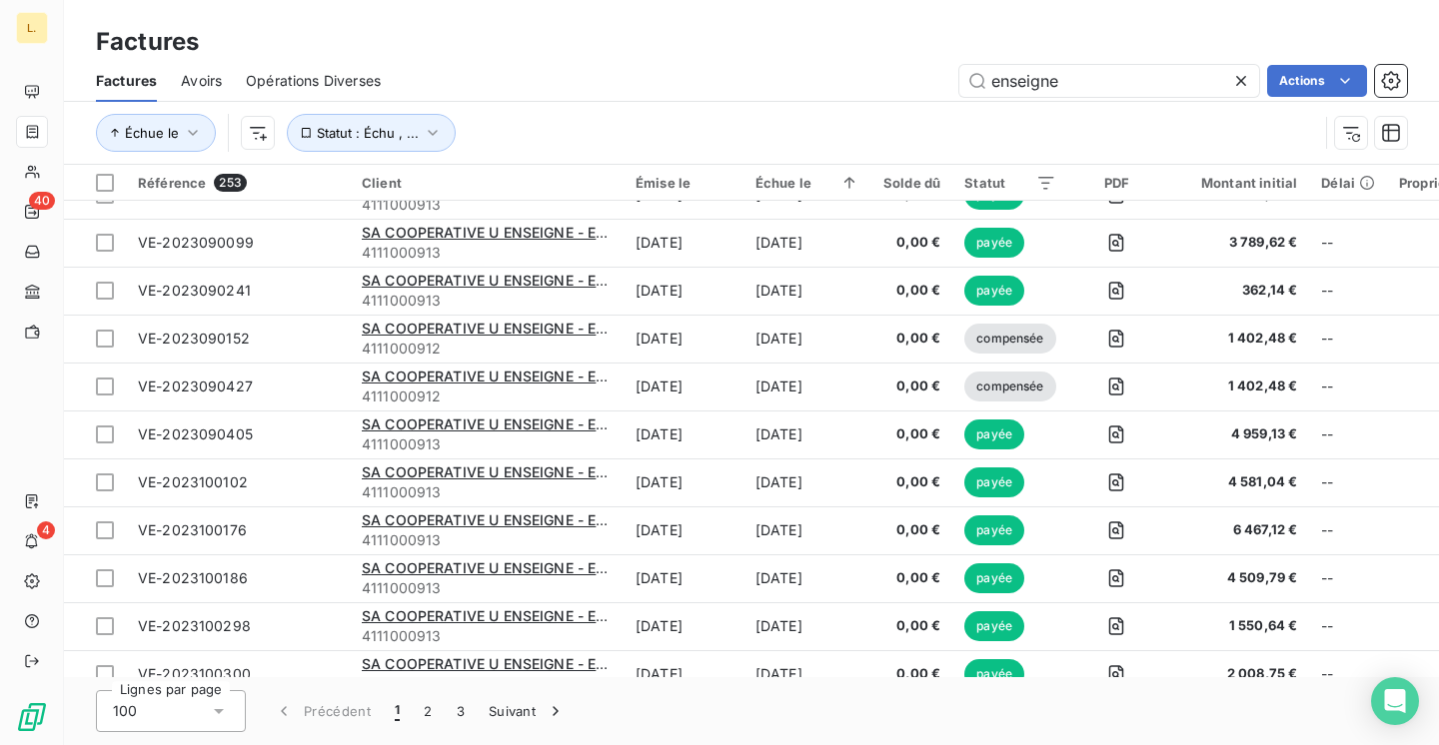
scroll to position [4327, 0]
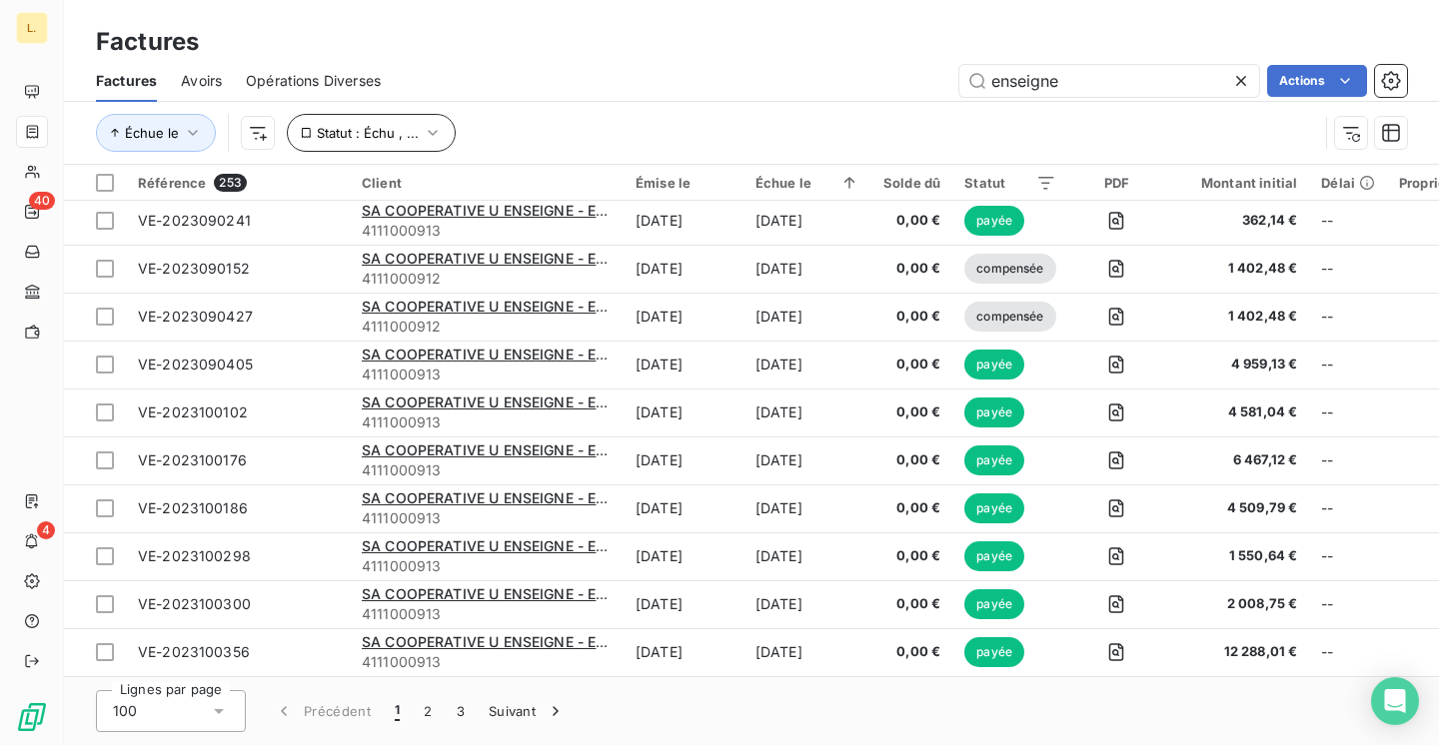
type input "enseigne"
click at [399, 135] on span "Statut : Échu , ..." at bounding box center [368, 133] width 102 height 16
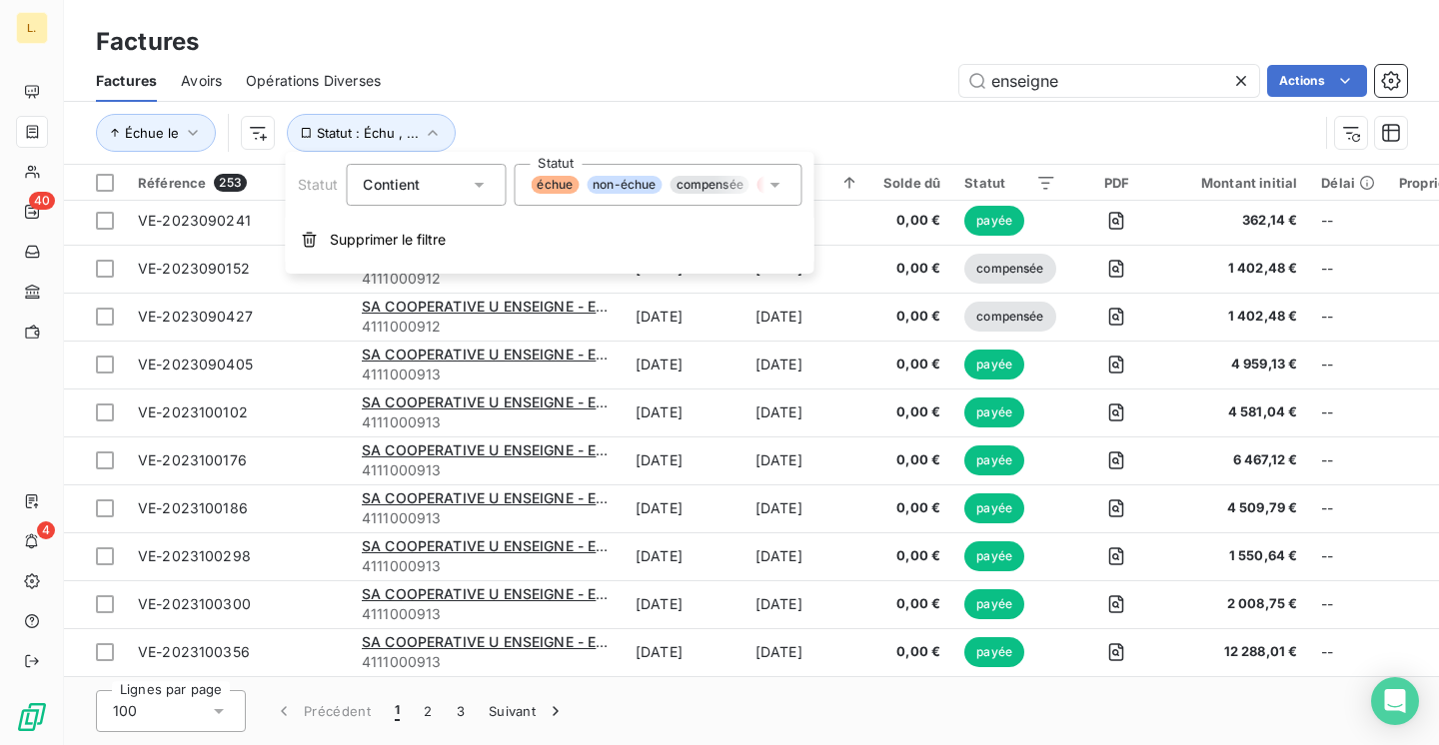
click at [617, 187] on span "non-échue" at bounding box center [623, 185] width 75 height 18
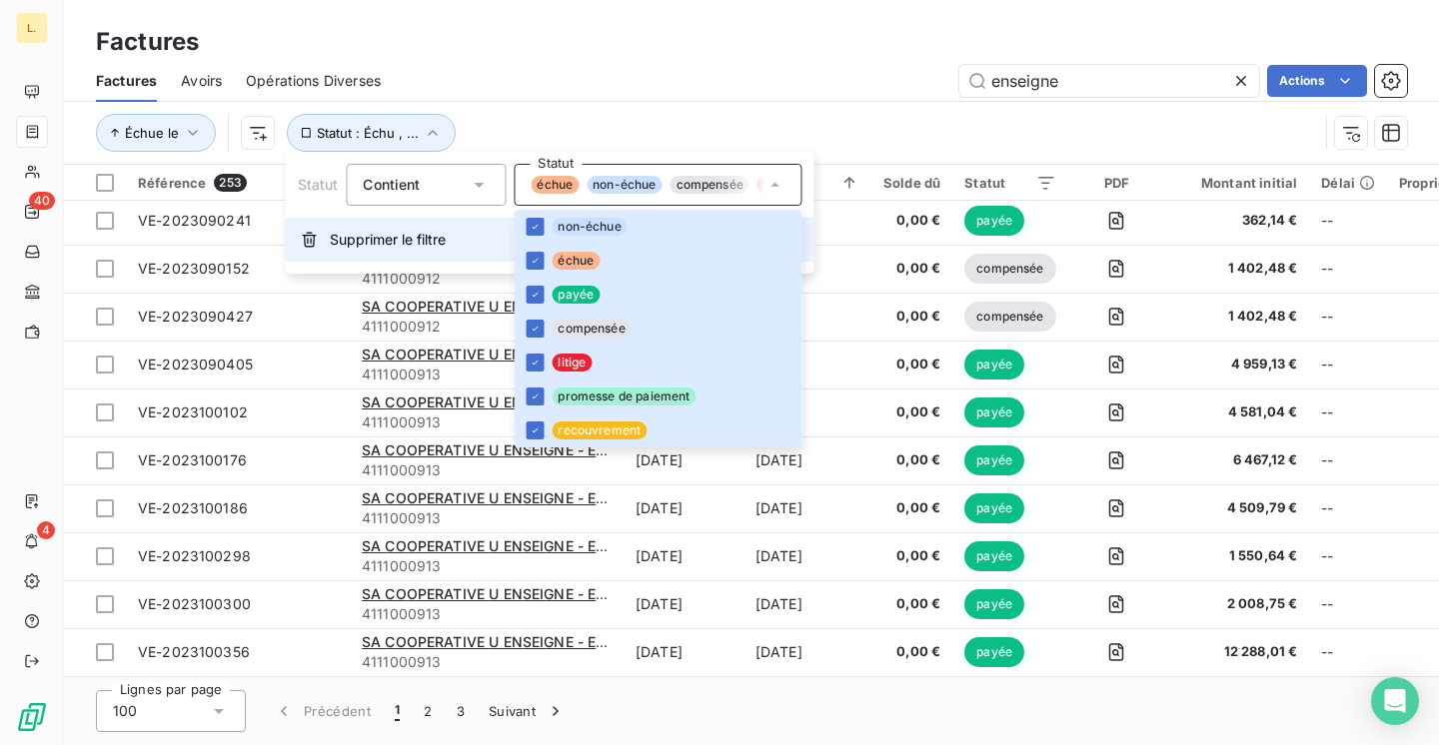
click at [366, 246] on span "Supprimer le filtre" at bounding box center [388, 240] width 116 height 20
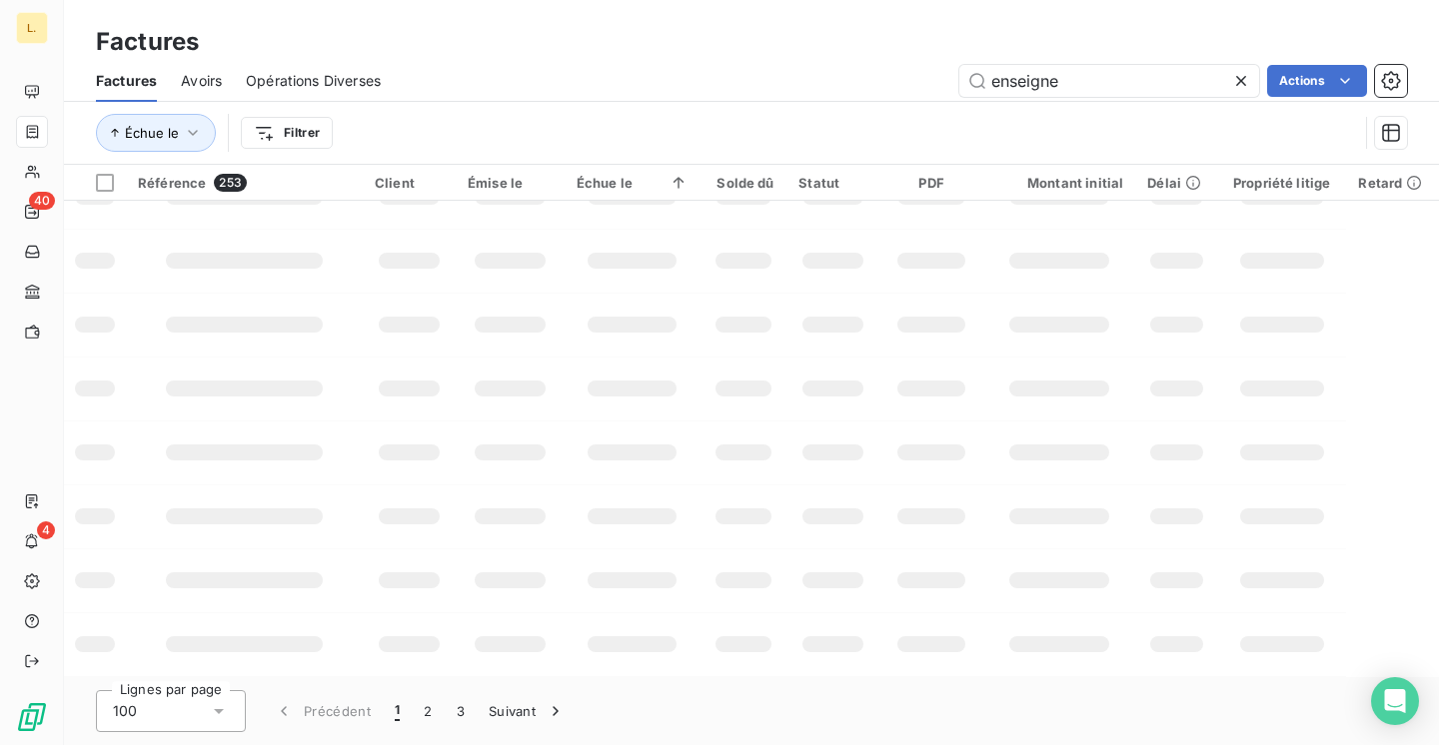
scroll to position [483, 0]
click at [298, 135] on html "L. 40 4 Factures Factures Avoirs Opérations Diverses enseigne Actions Échue le …" at bounding box center [719, 372] width 1439 height 745
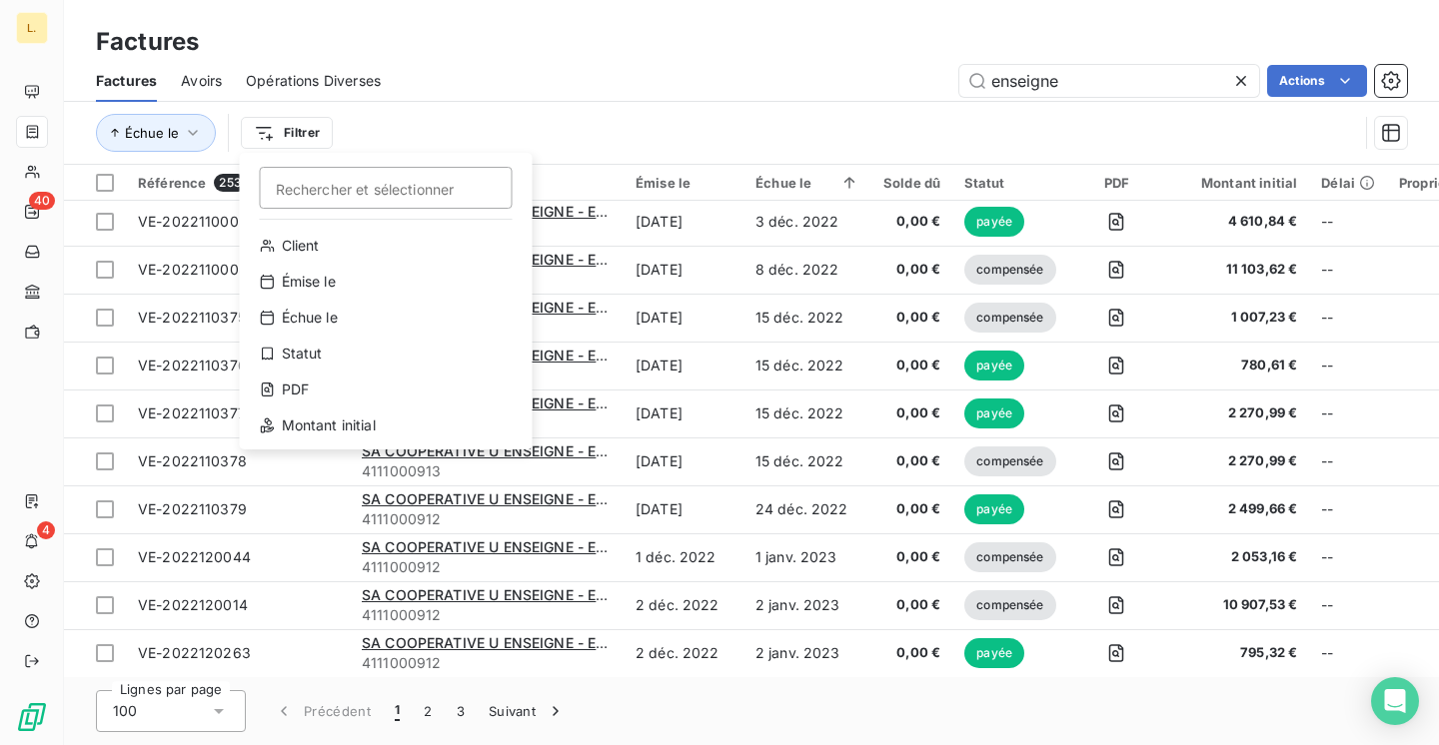
scroll to position [4327, 0]
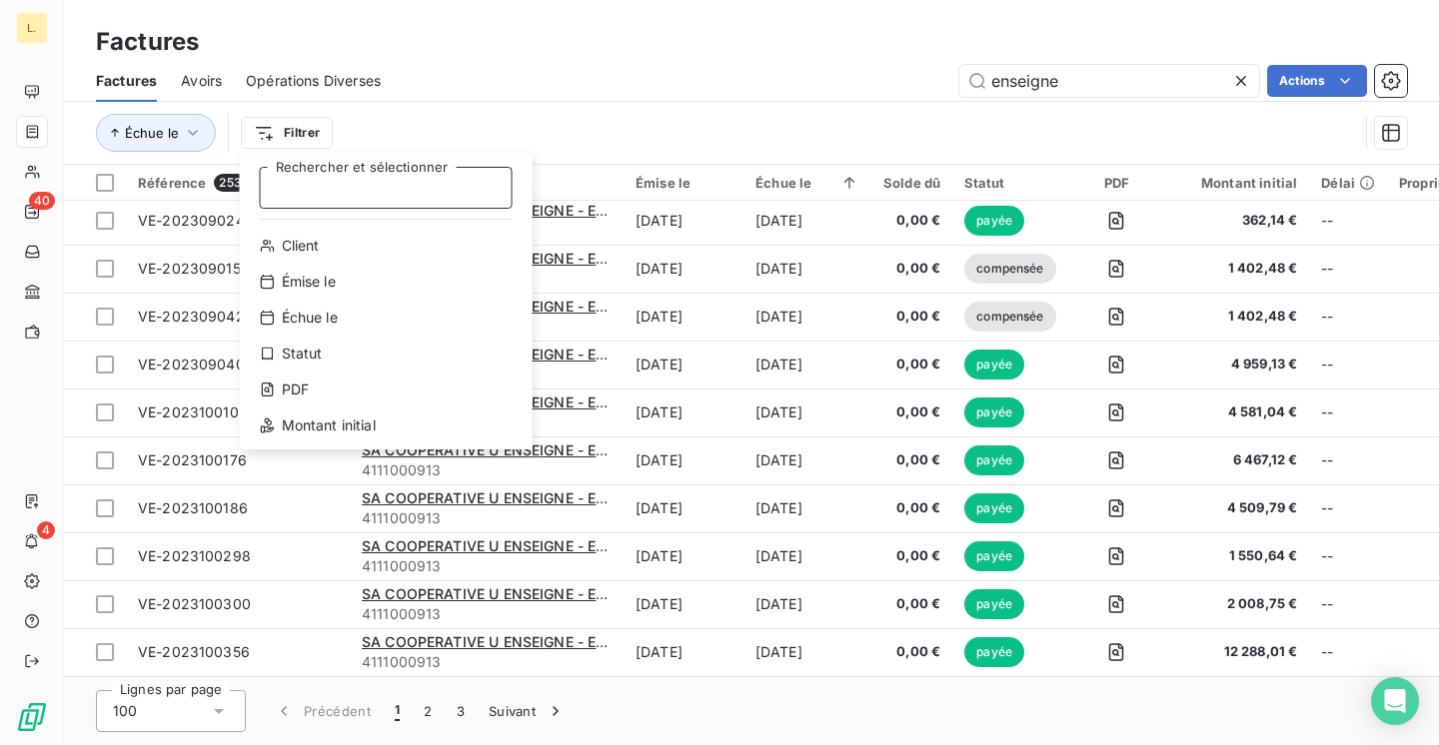
click at [336, 201] on input "Rechercher et sélectionner" at bounding box center [386, 188] width 253 height 42
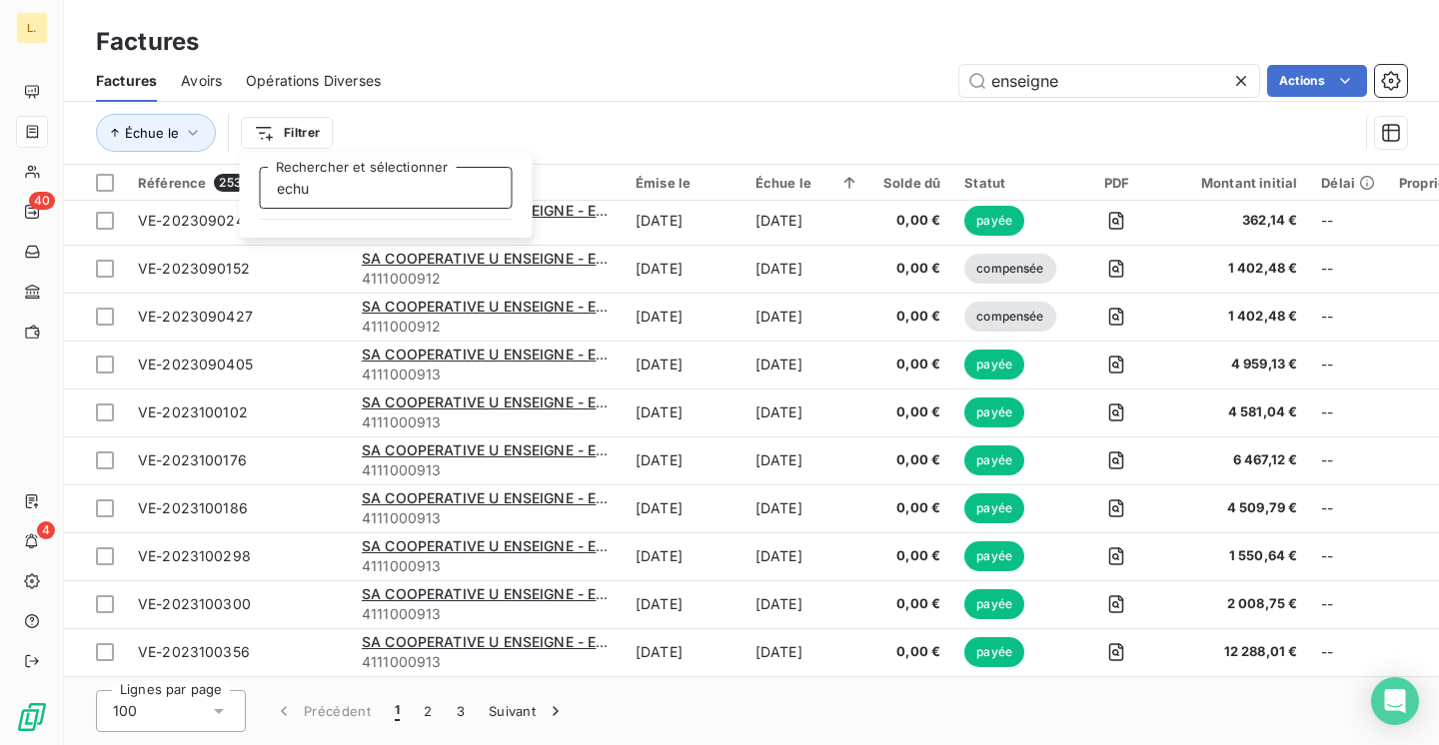
type input "echue"
click at [396, 145] on html "L. 40 4 Factures Factures Avoirs Opérations Diverses enseigne Actions Échue le …" at bounding box center [719, 372] width 1439 height 745
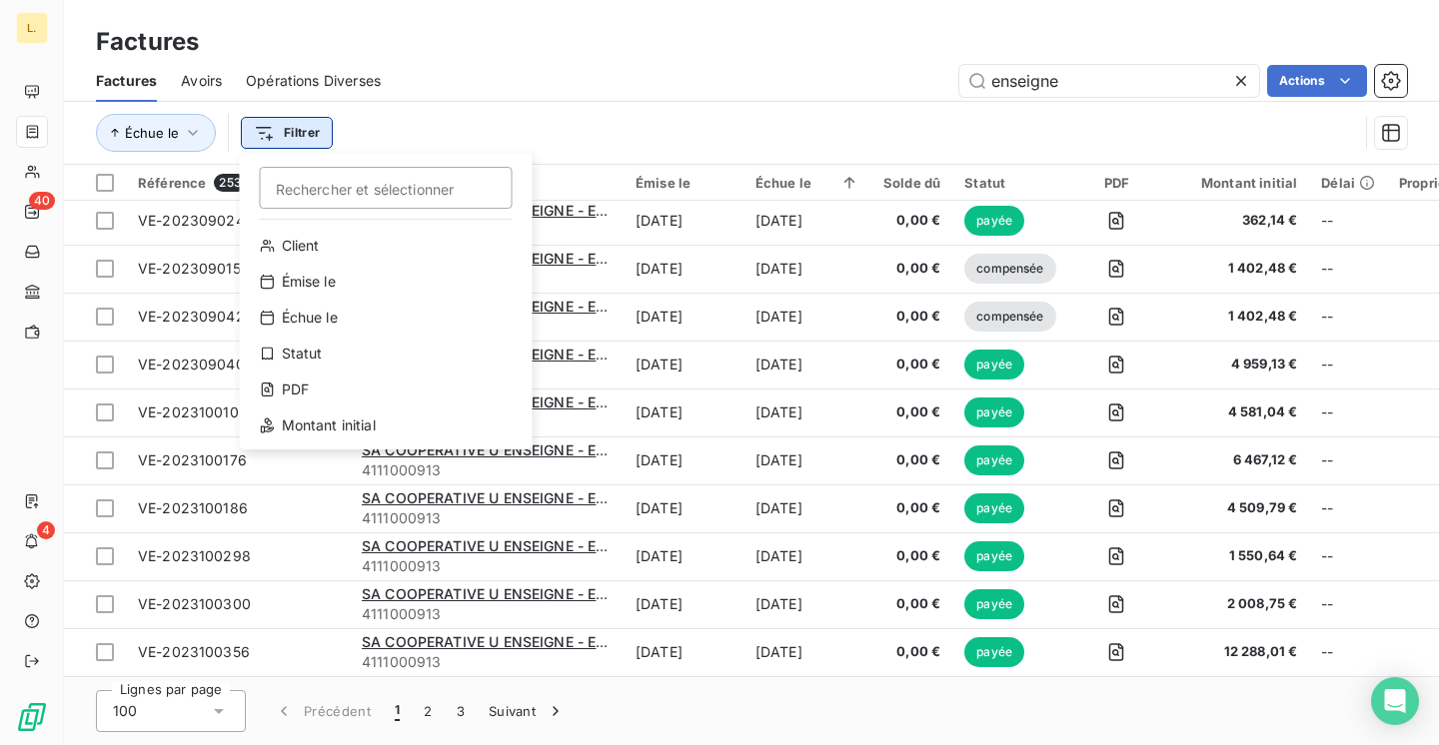
click at [304, 127] on html "L. 40 4 Factures Factures Avoirs Opérations Diverses enseigne Actions Échue le …" at bounding box center [719, 372] width 1439 height 745
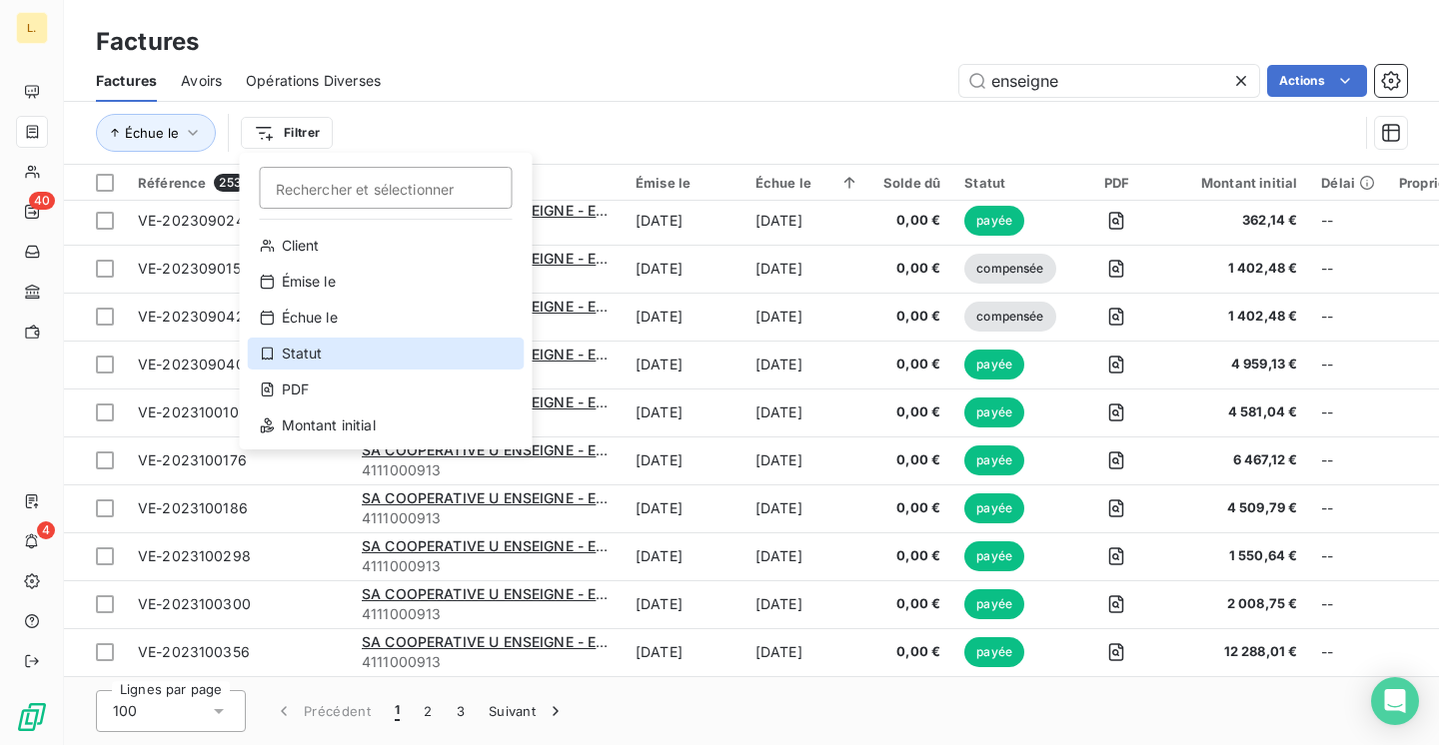
click at [322, 361] on div "Statut" at bounding box center [386, 354] width 277 height 32
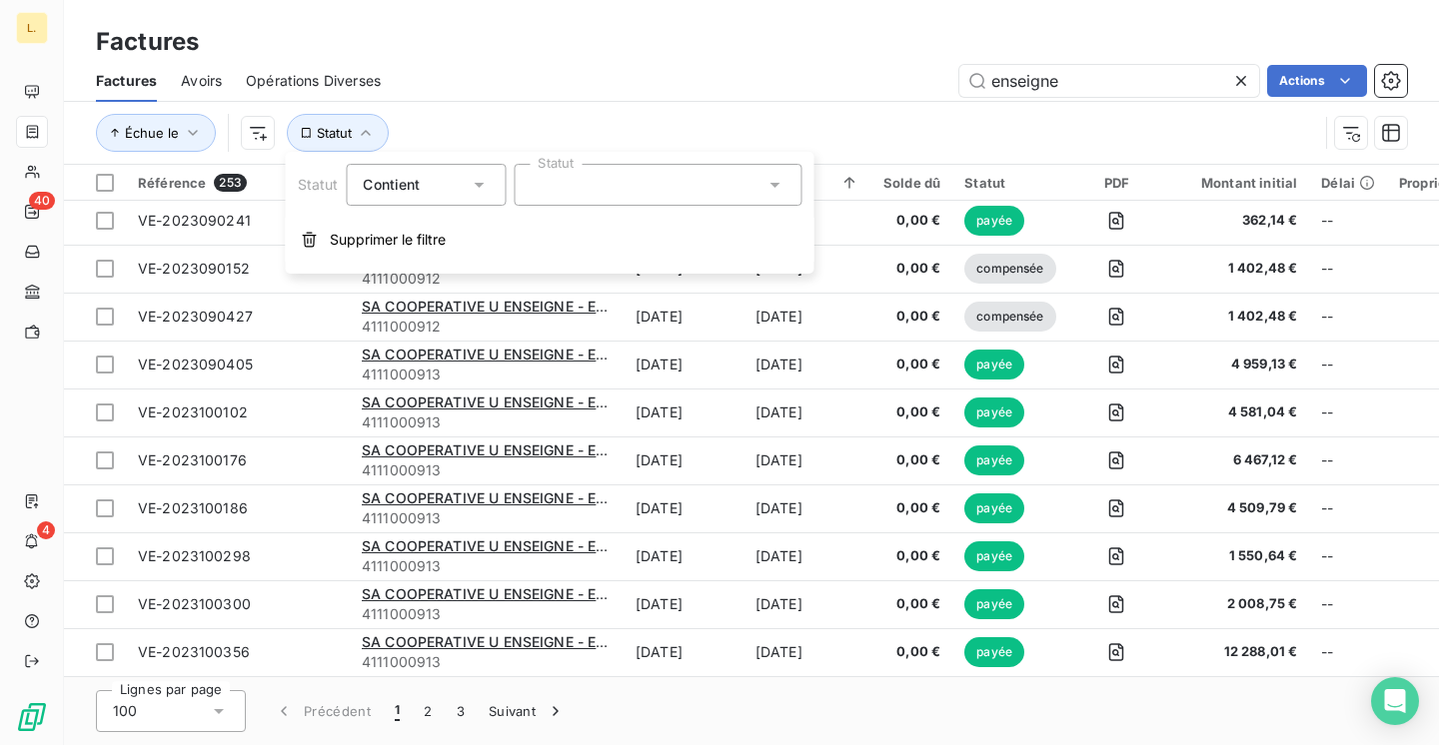
click at [576, 175] on div at bounding box center [658, 185] width 288 height 42
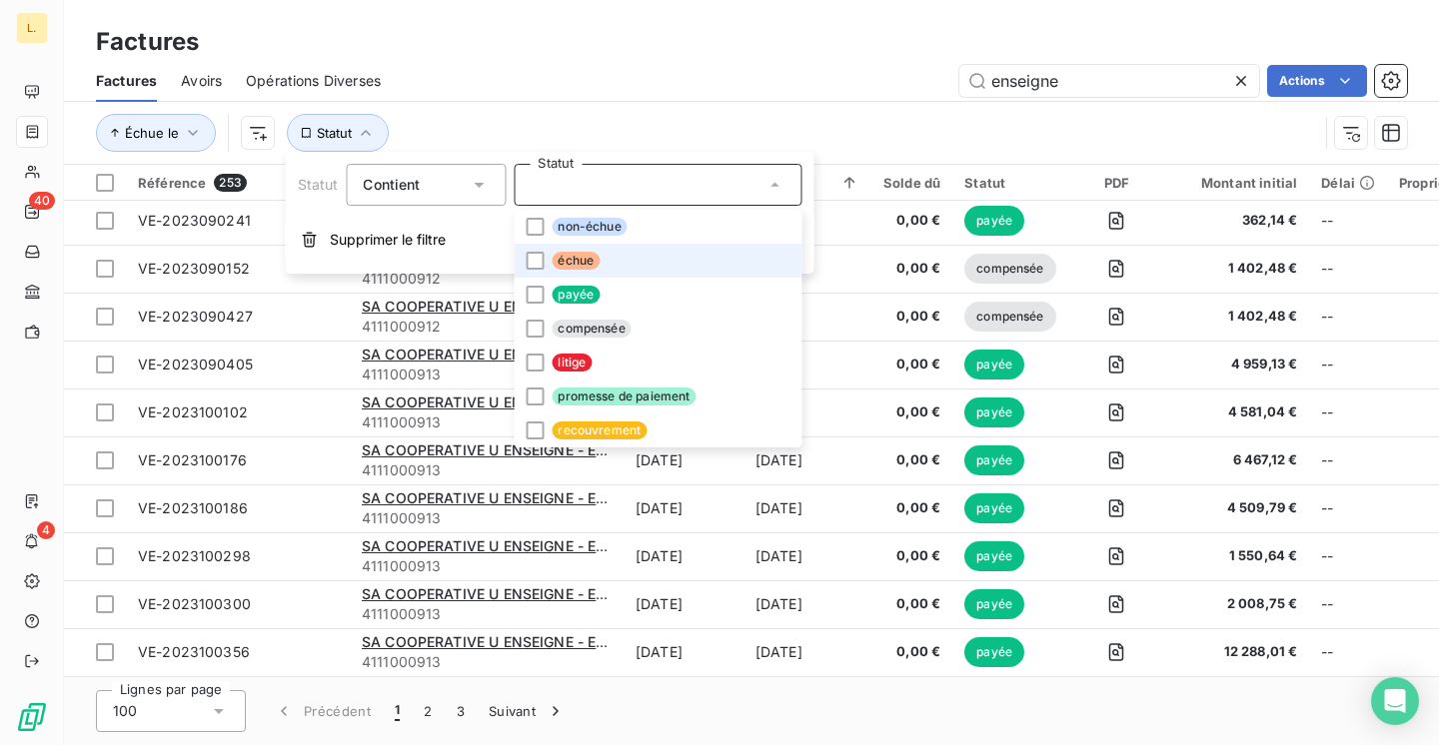
click at [564, 266] on span "échue" at bounding box center [575, 261] width 48 height 18
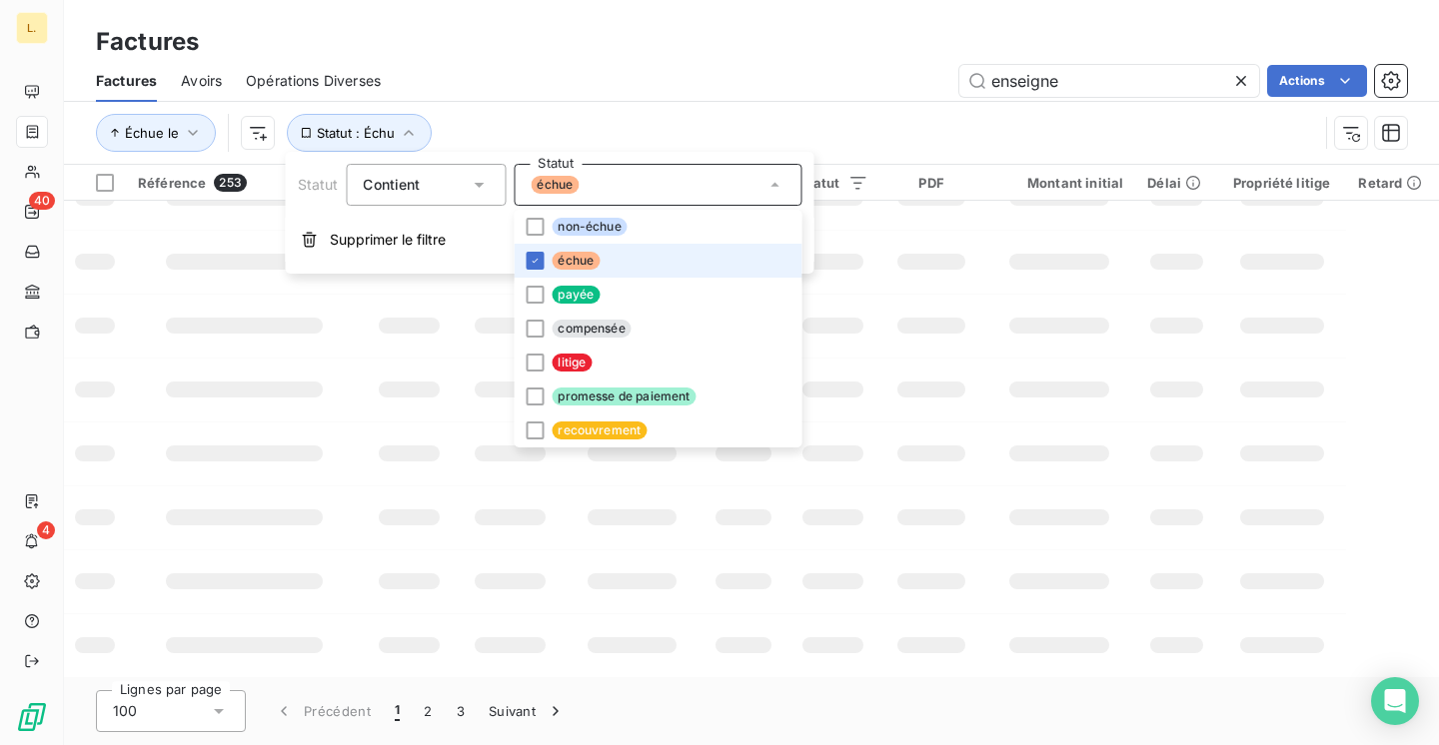
scroll to position [0, 0]
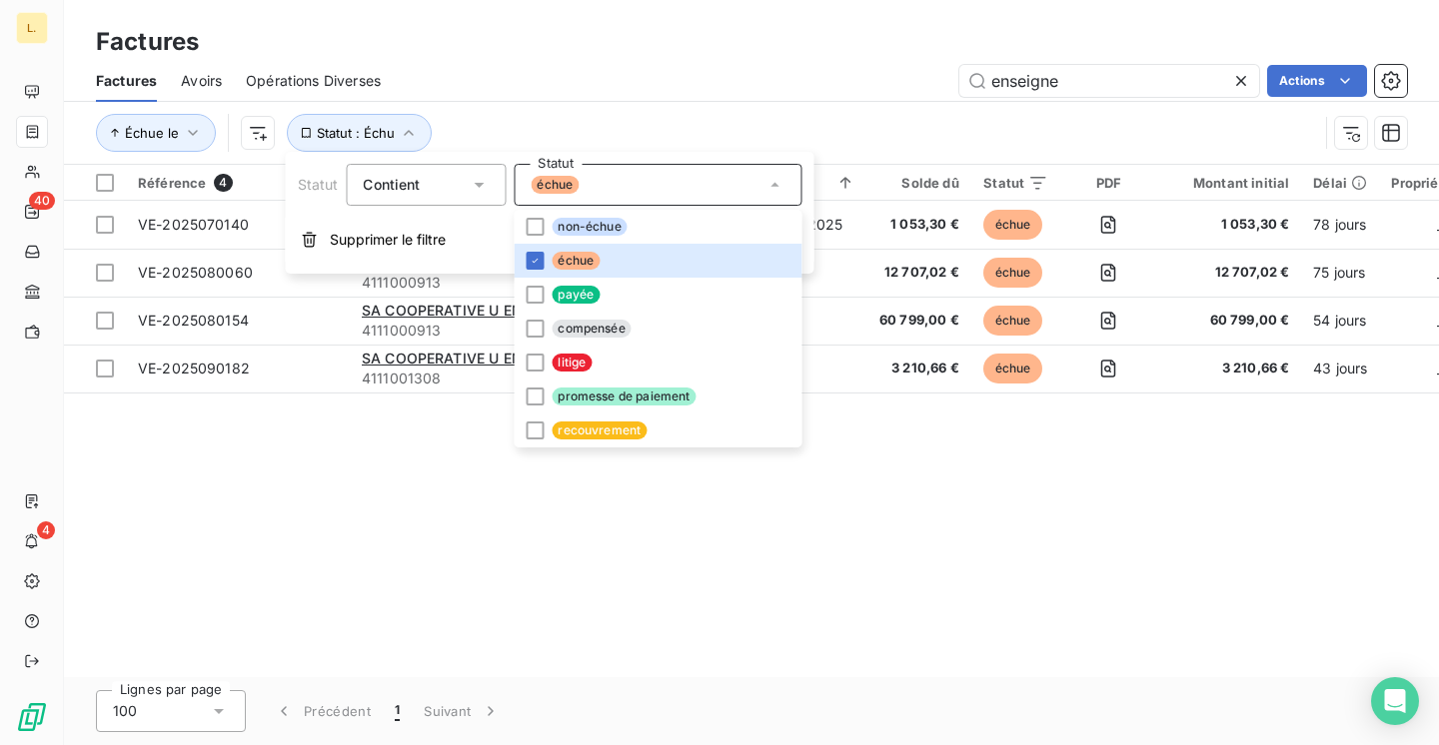
click at [672, 51] on div "Factures" at bounding box center [751, 42] width 1375 height 36
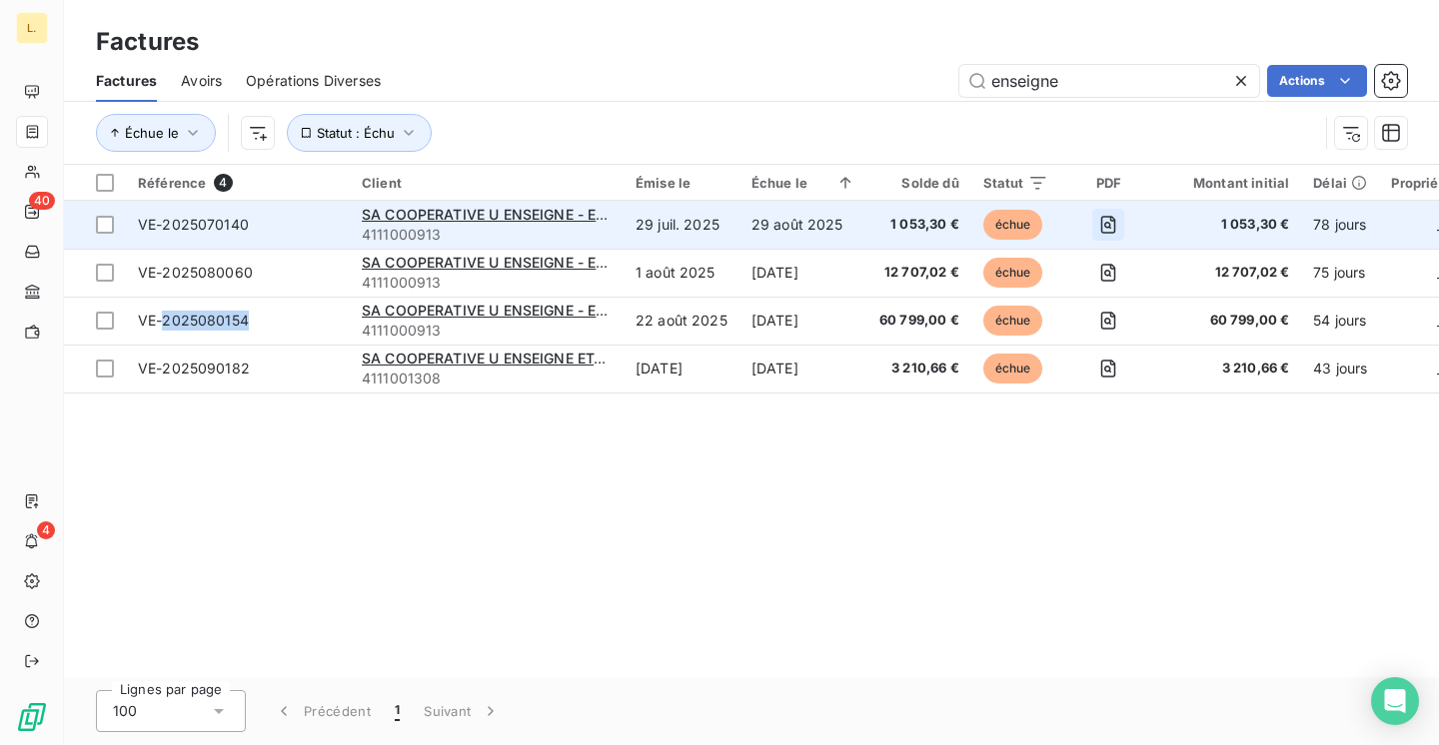
click at [1106, 221] on icon "button" at bounding box center [1108, 225] width 20 height 20
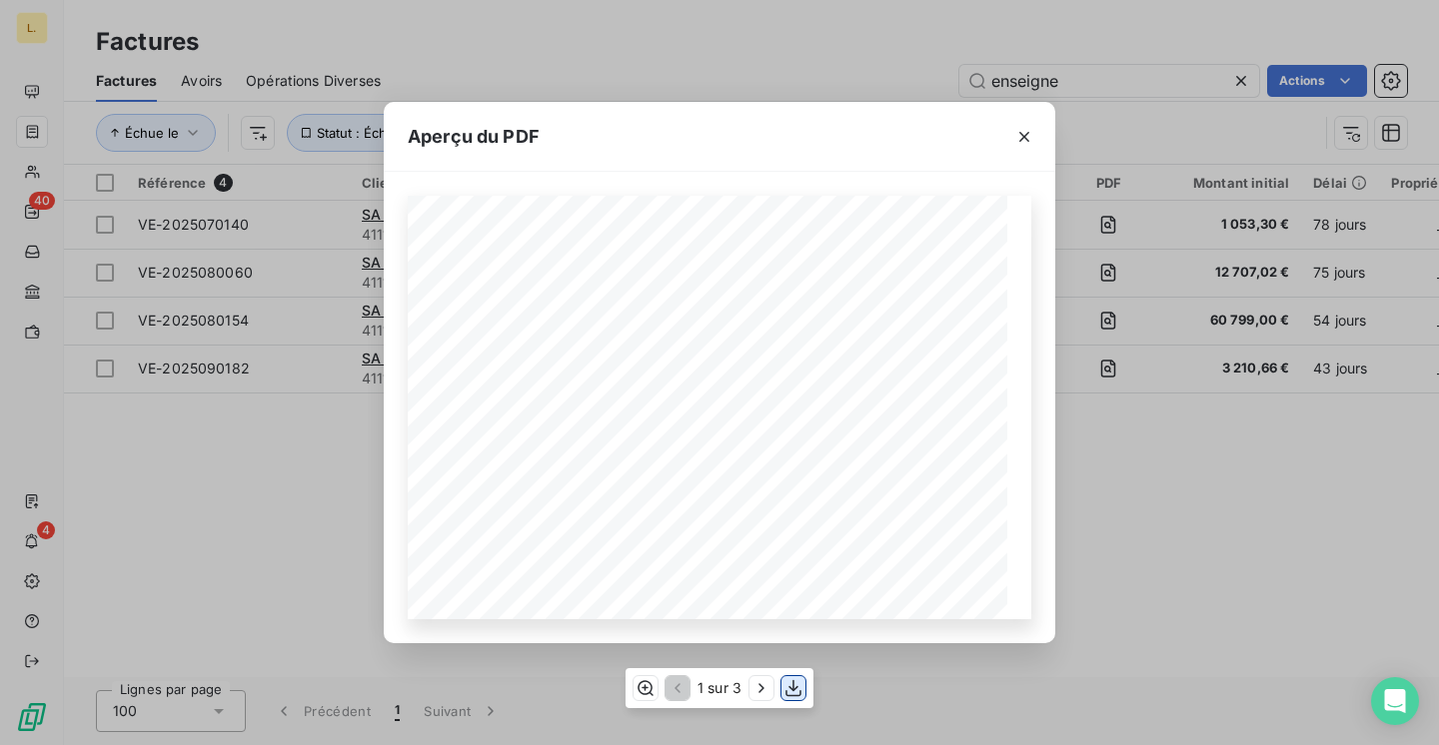
click at [793, 688] on icon "button" at bounding box center [793, 687] width 16 height 17
click at [1195, 515] on div "Aperçu du PDF LA BRASSERIE FONDAMENTALE 6-10 RUE GUILLAUME BERTRAND PARIS 75011…" at bounding box center [719, 372] width 1439 height 745
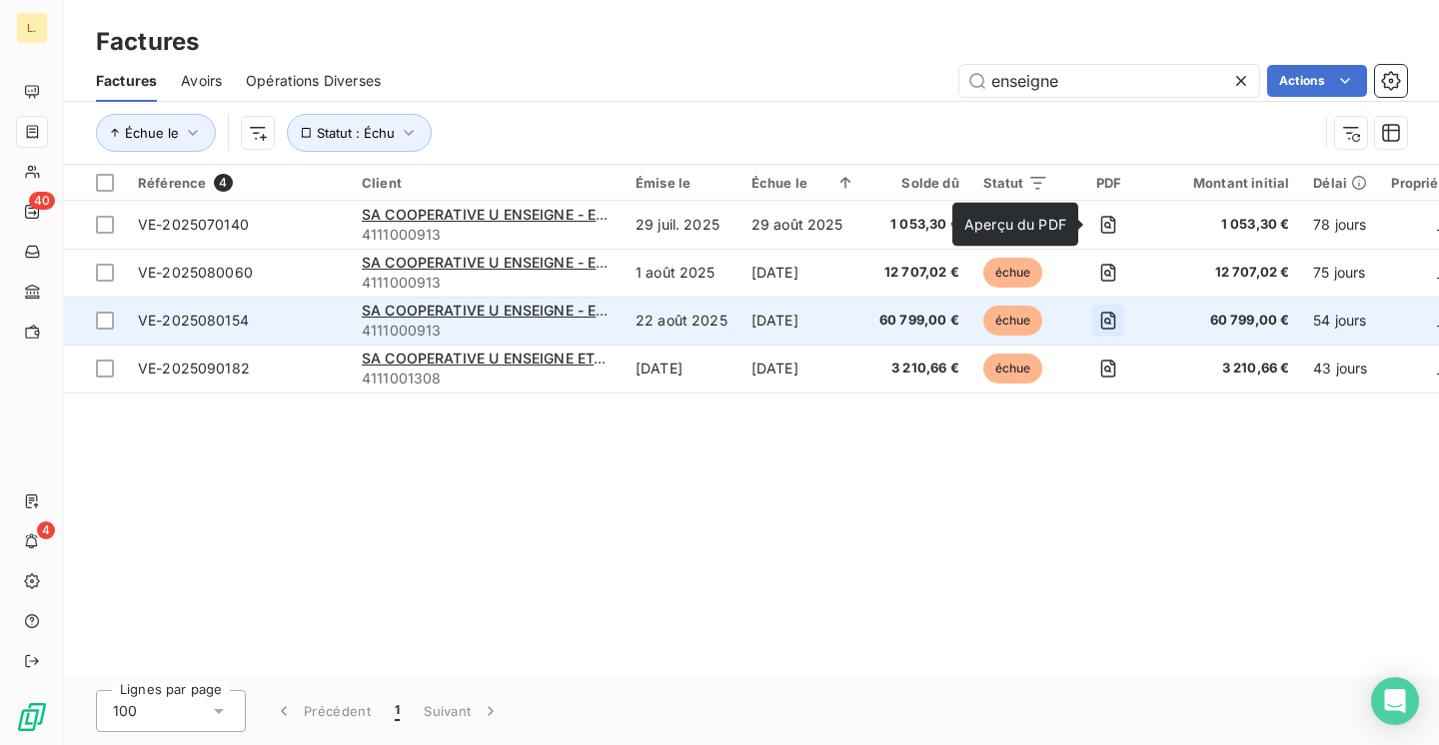
click at [1111, 326] on icon "button" at bounding box center [1108, 321] width 20 height 20
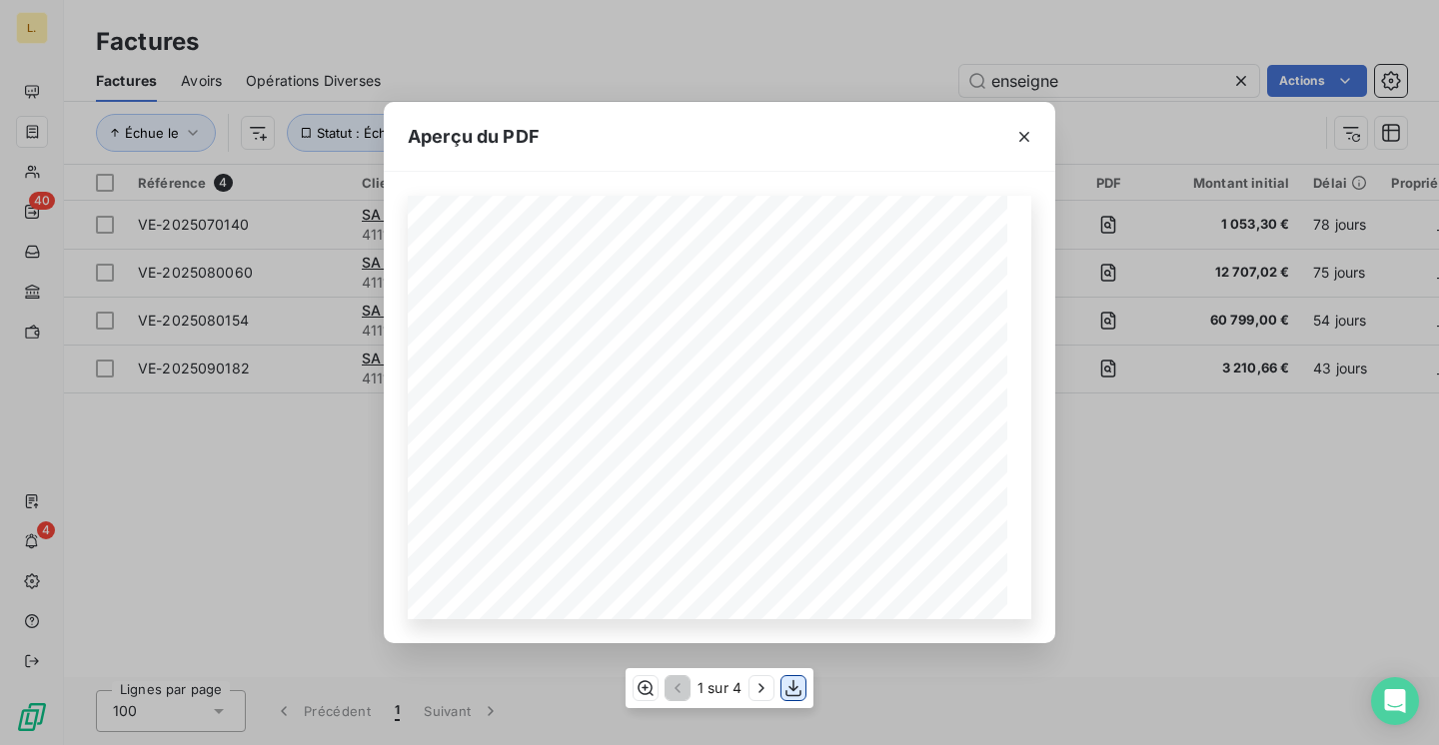
click at [792, 681] on icon "button" at bounding box center [793, 687] width 16 height 17
click at [333, 329] on div "Aperçu du PDF LA BRASSERIE FONDAMENTALE 6-10 RUE GUILLAUME BERTRAND PARIS 75011…" at bounding box center [719, 372] width 1439 height 745
